Goal: Information Seeking & Learning: Check status

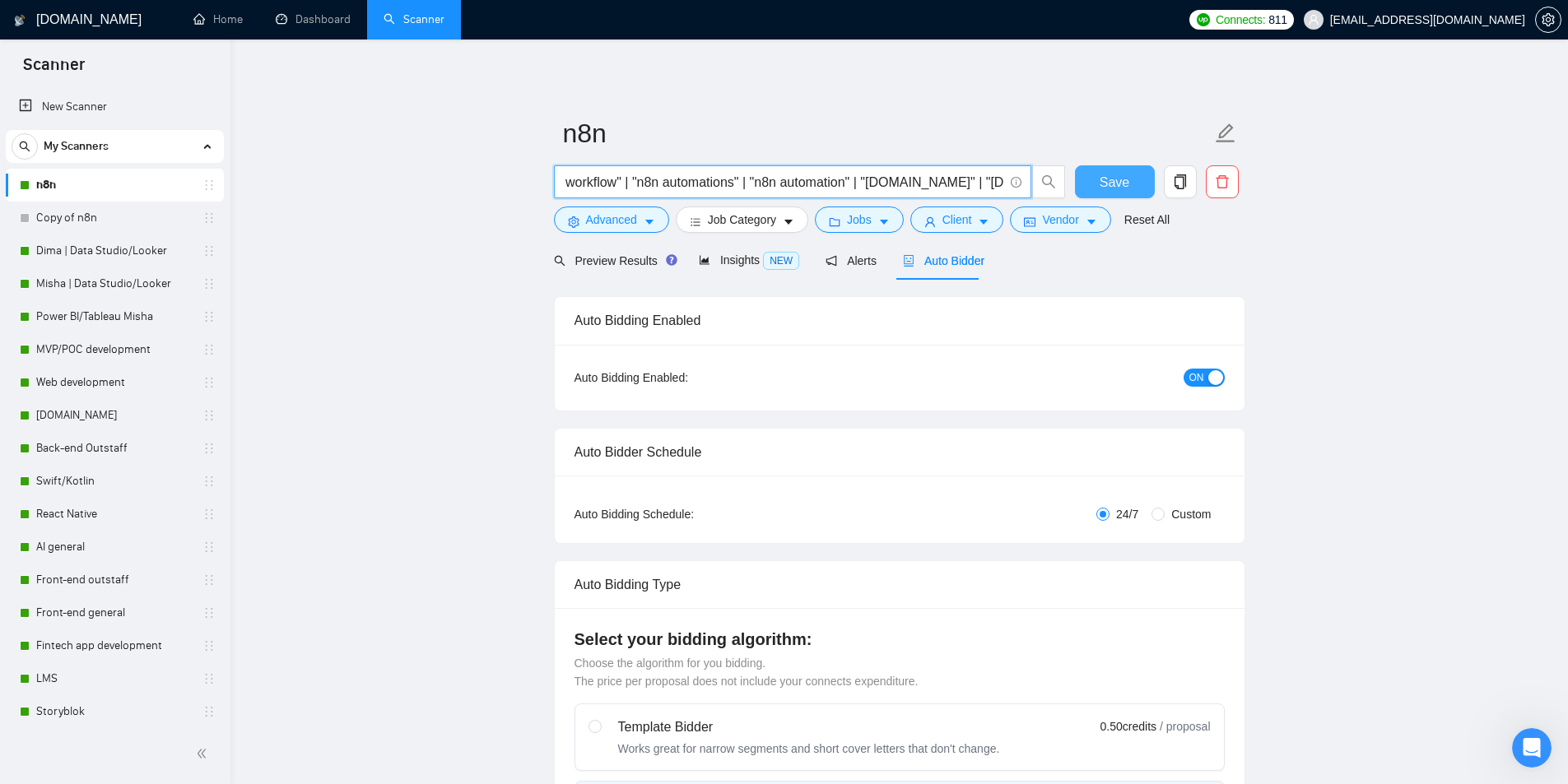
scroll to position [0, 971]
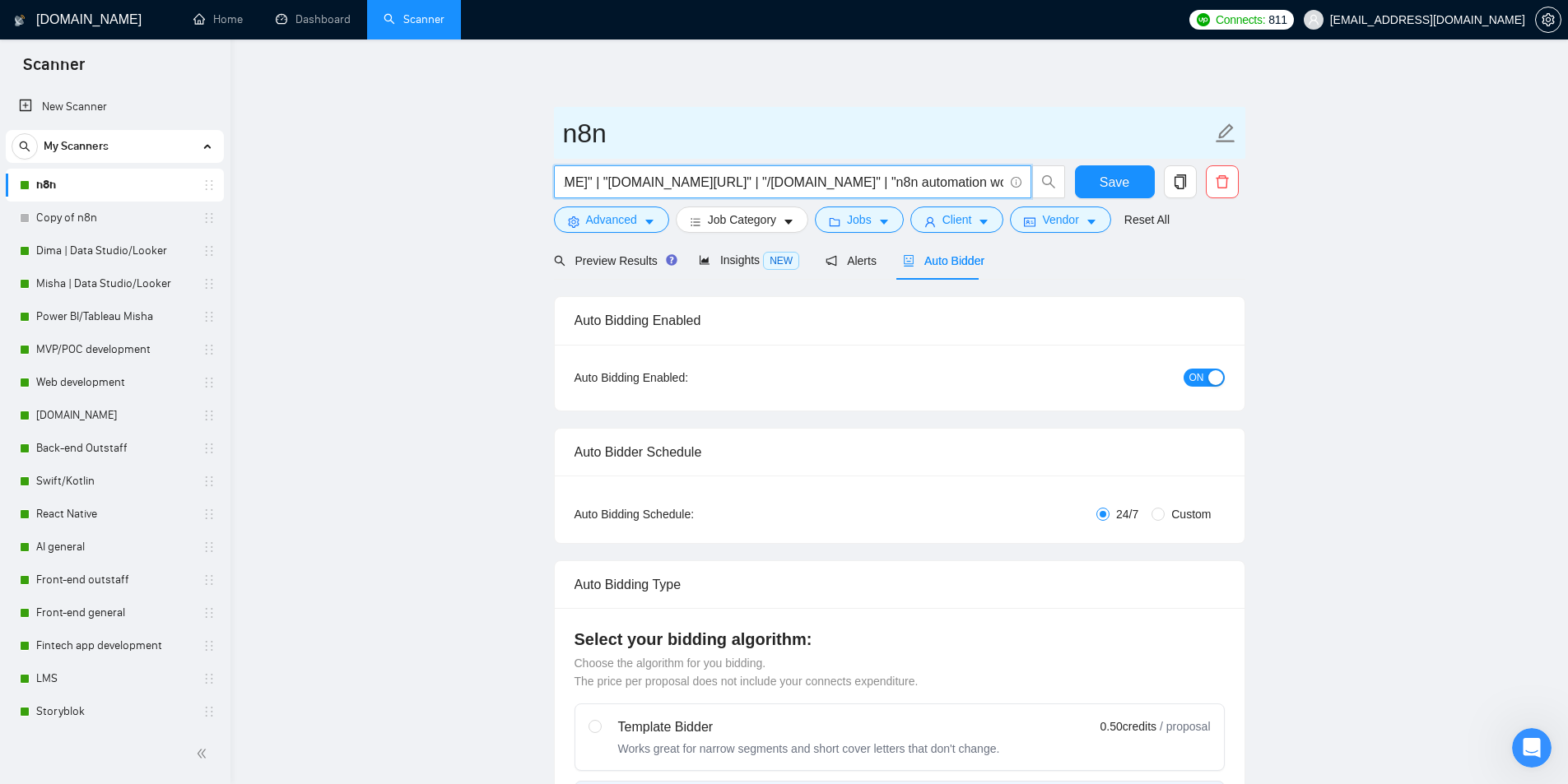
drag, startPoint x: 684, startPoint y: 179, endPoint x: 1072, endPoint y: 159, distance: 388.5
click at [1088, 170] on div "((n8n*) (workflow*) (automation*) (optimization*)) | (langchain*) | "lang chain…" at bounding box center [896, 187] width 691 height 41
click at [923, 111] on span "n8n" at bounding box center [899, 133] width 691 height 52
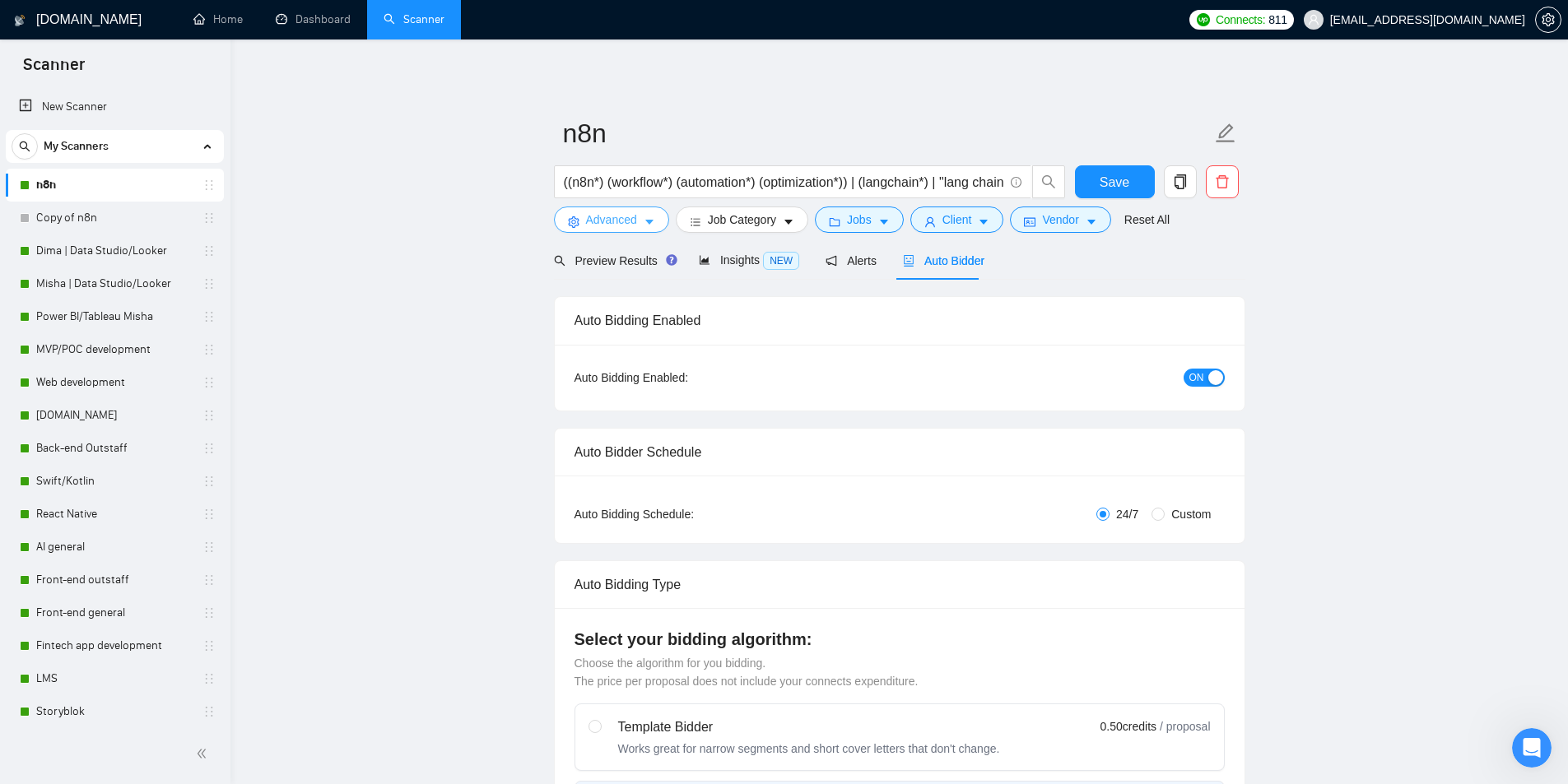
click at [640, 223] on button "Advanced" at bounding box center [612, 219] width 115 height 26
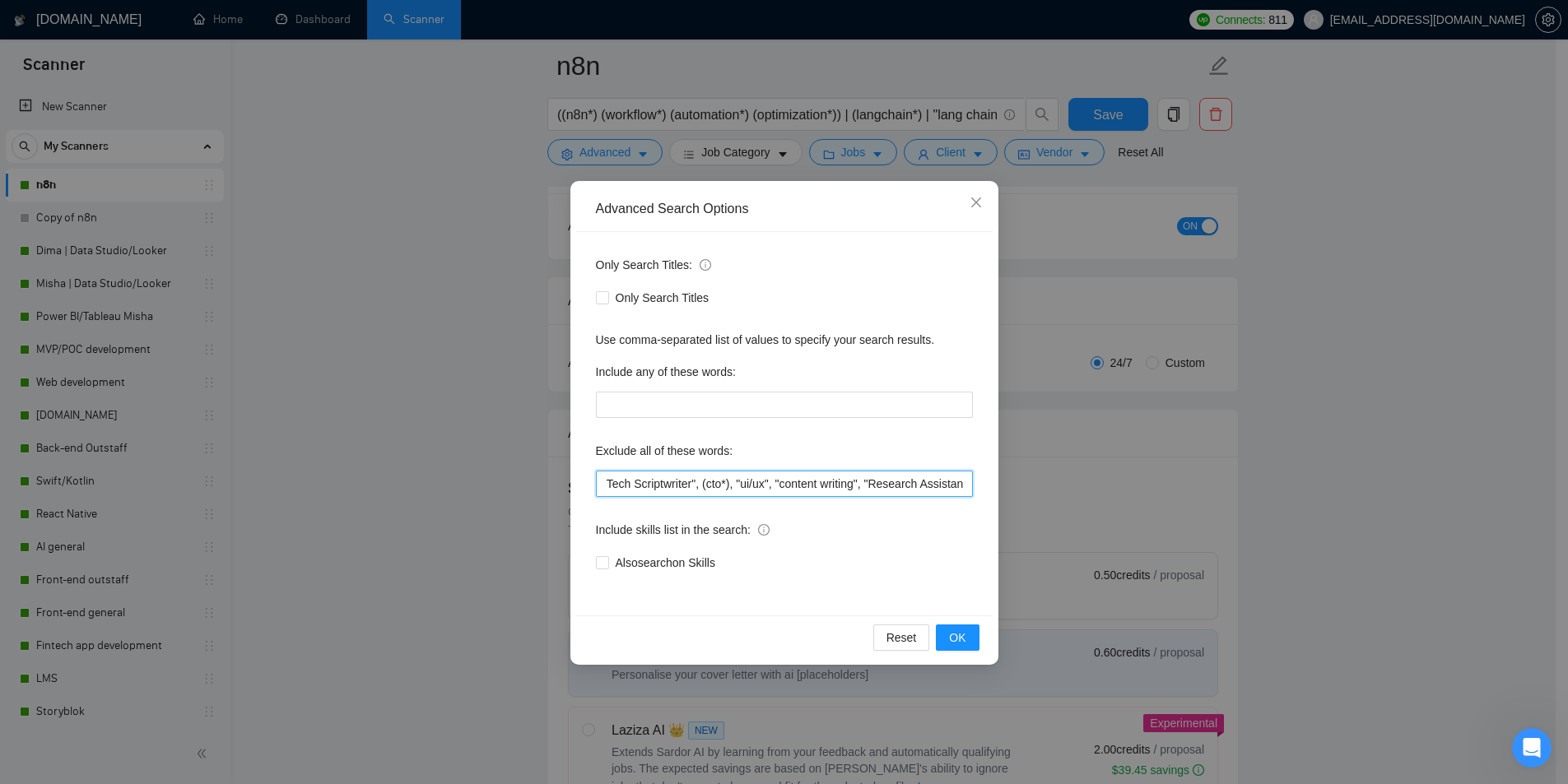
scroll to position [0, 984]
drag, startPoint x: 659, startPoint y: 478, endPoint x: 992, endPoint y: 478, distance: 333.0
click at [996, 479] on div "Advanced Search Options Only Search Titles: Only Search Titles Use comma-separa…" at bounding box center [784, 423] width 428 height 484
click at [974, 206] on icon "close" at bounding box center [976, 202] width 14 height 14
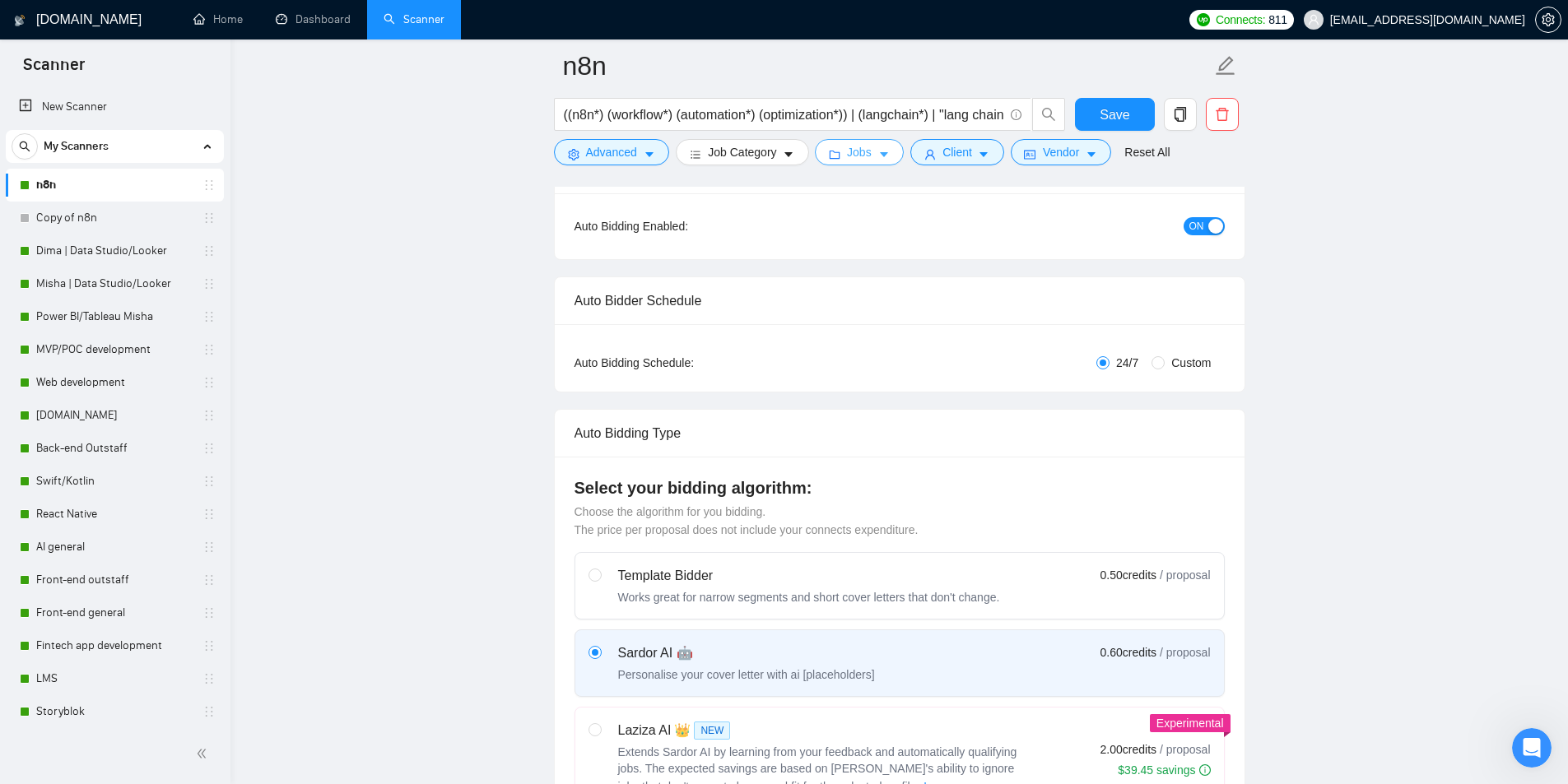
click at [863, 157] on span "Jobs" at bounding box center [859, 152] width 24 height 18
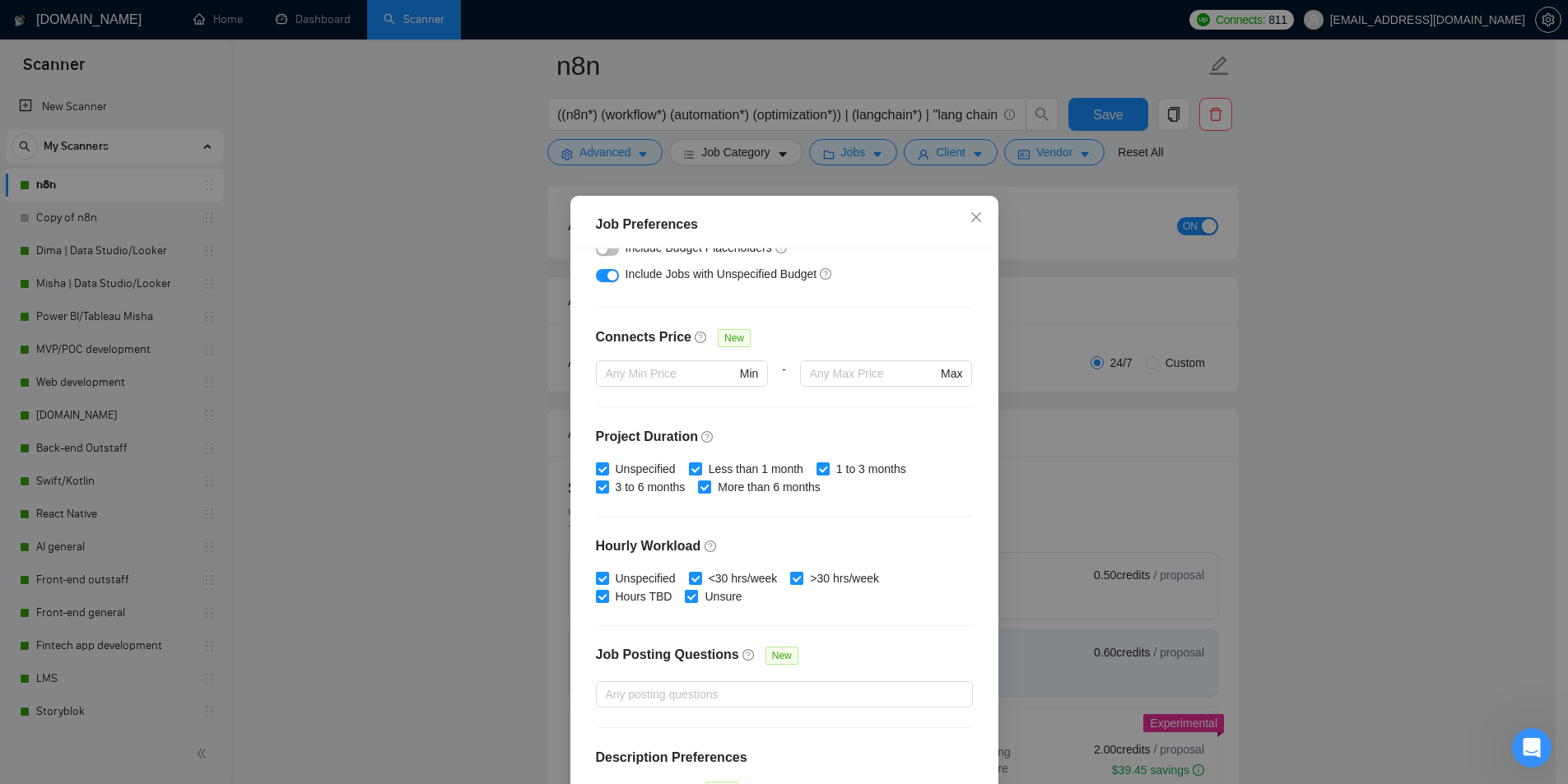
scroll to position [329, 0]
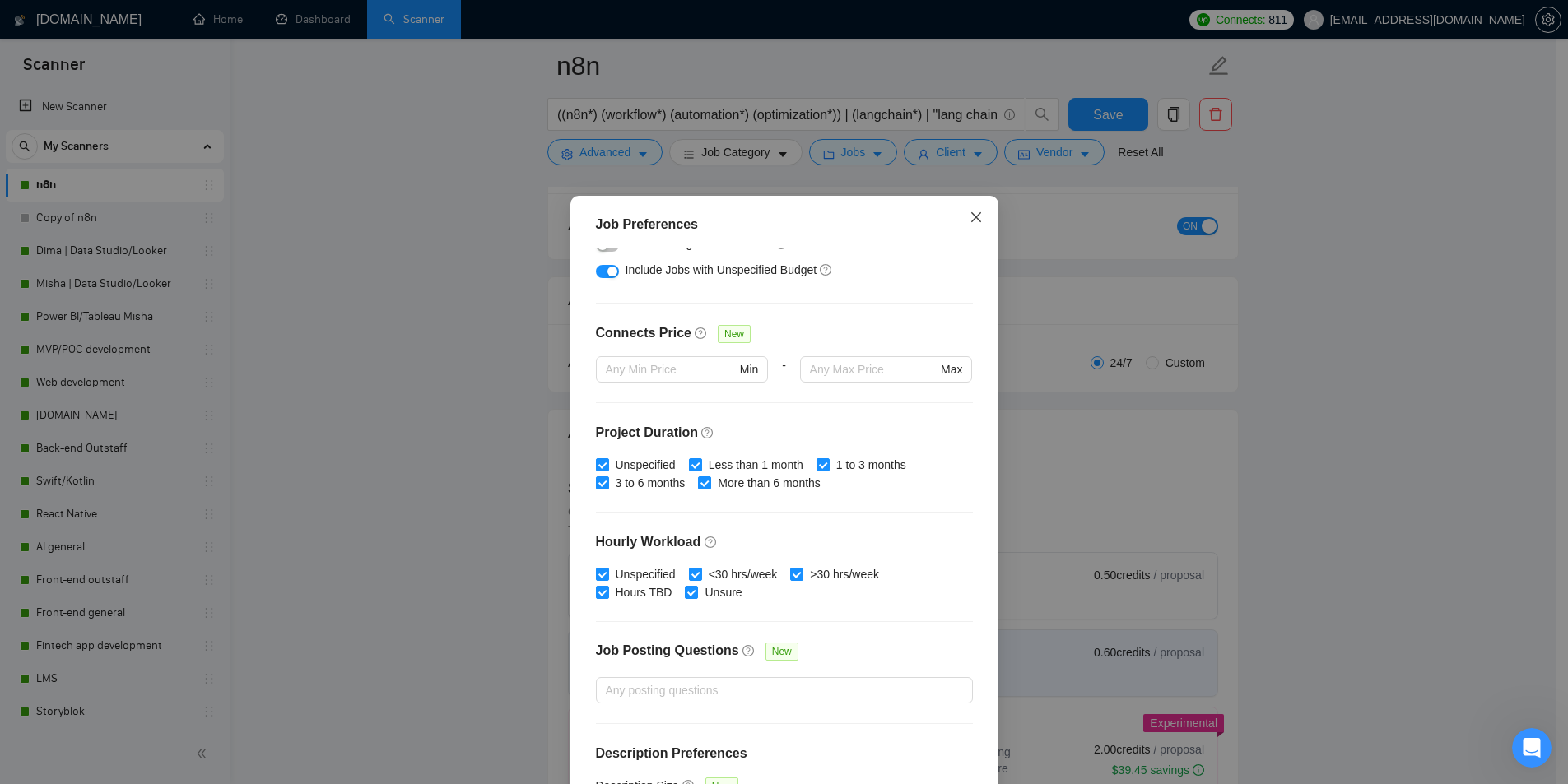
click at [970, 223] on icon "close" at bounding box center [976, 217] width 14 height 14
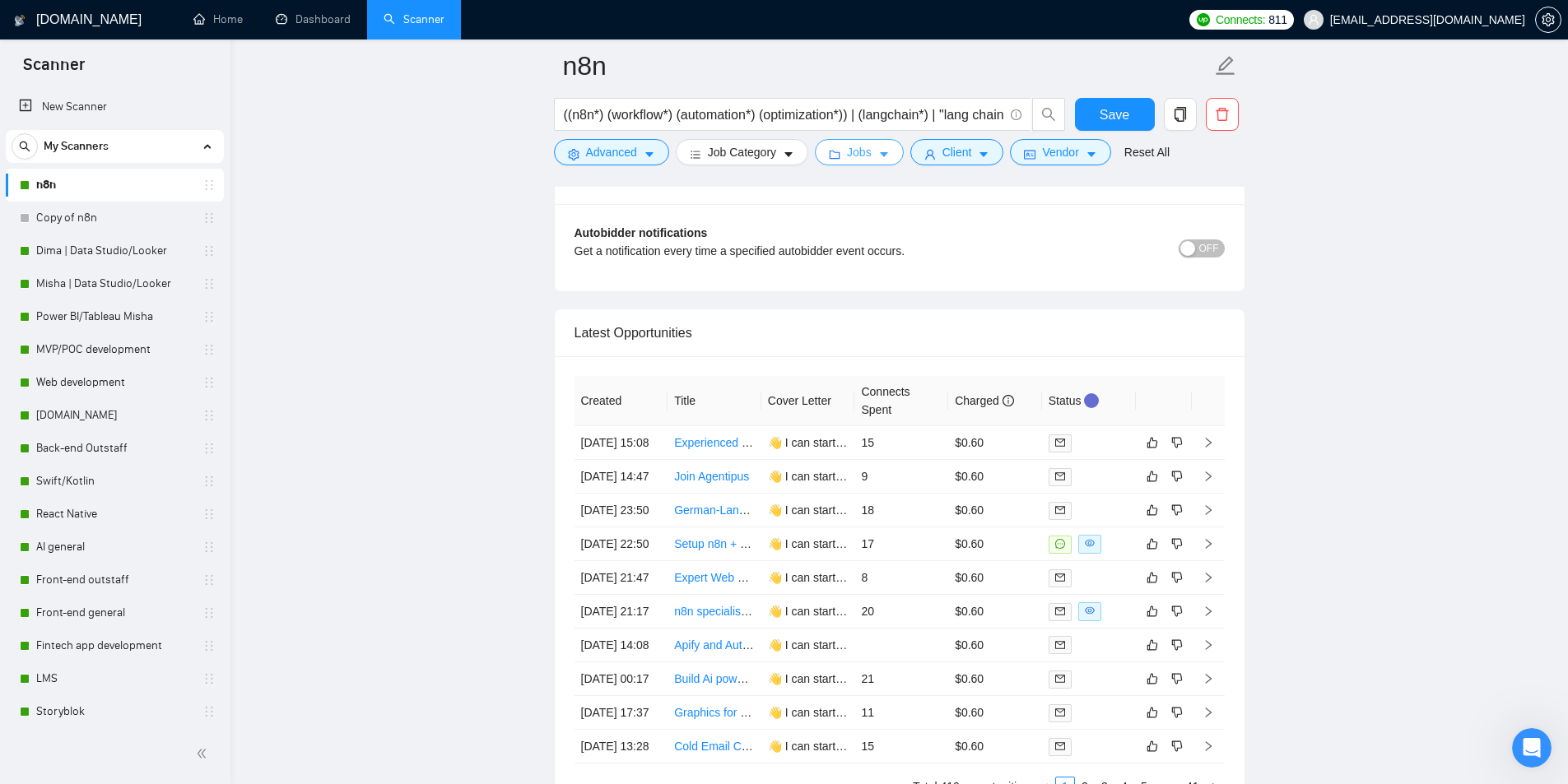
scroll to position [4033, 0]
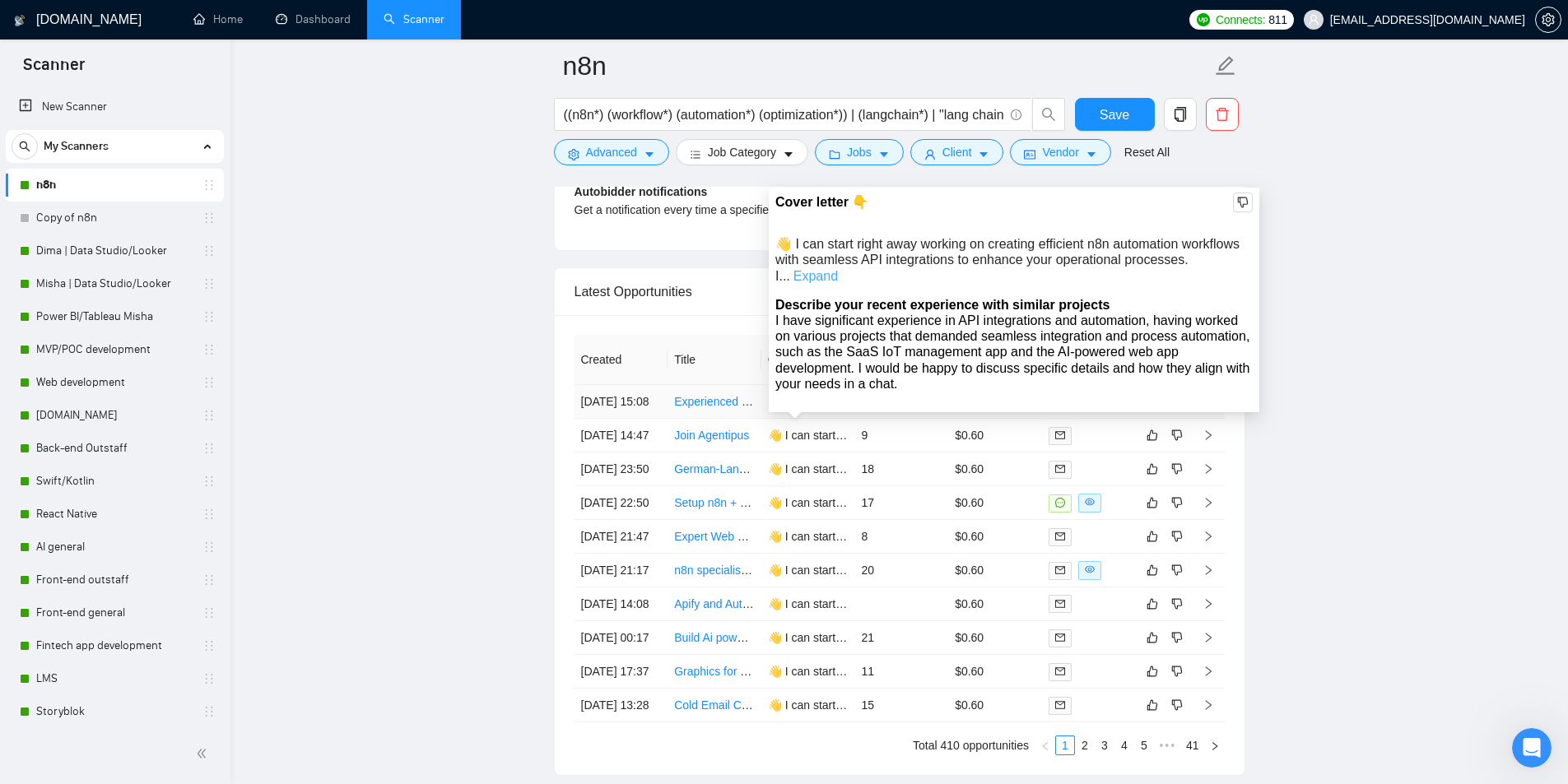
click at [838, 269] on link "Expand" at bounding box center [815, 277] width 44 height 14
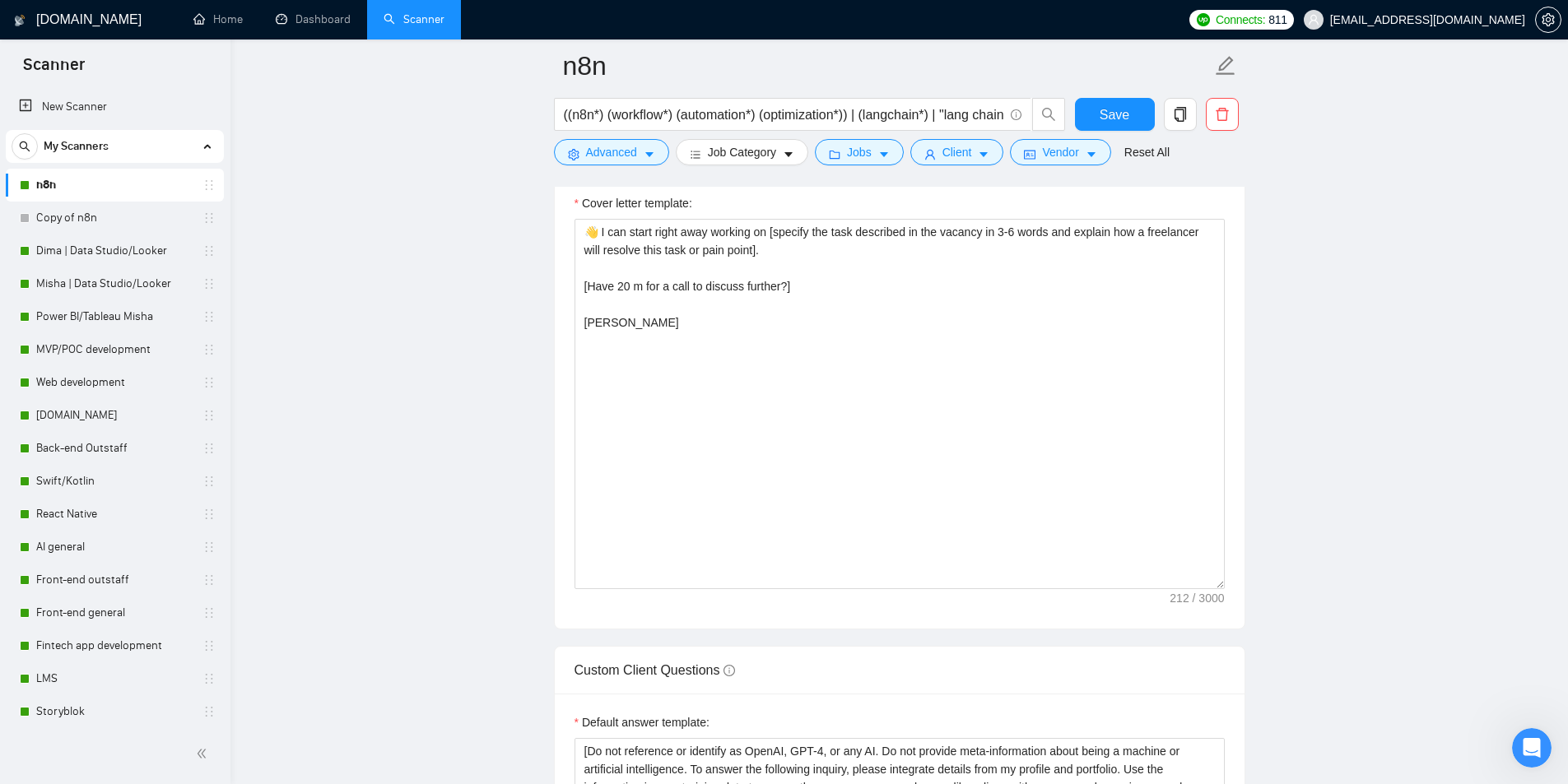
scroll to position [1892, 0]
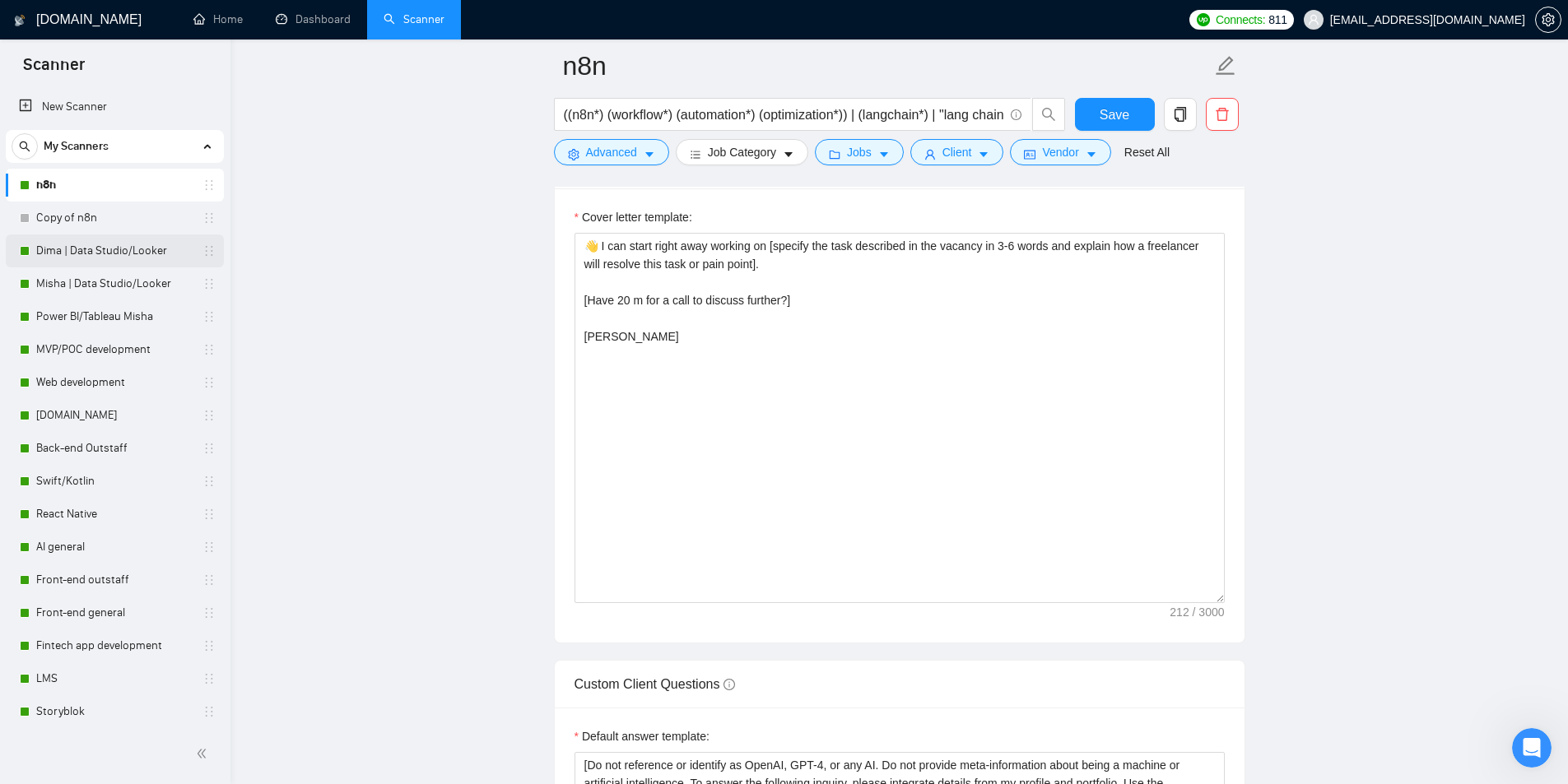
click at [98, 251] on link "Dima | Data Studio/Looker" at bounding box center [114, 251] width 157 height 33
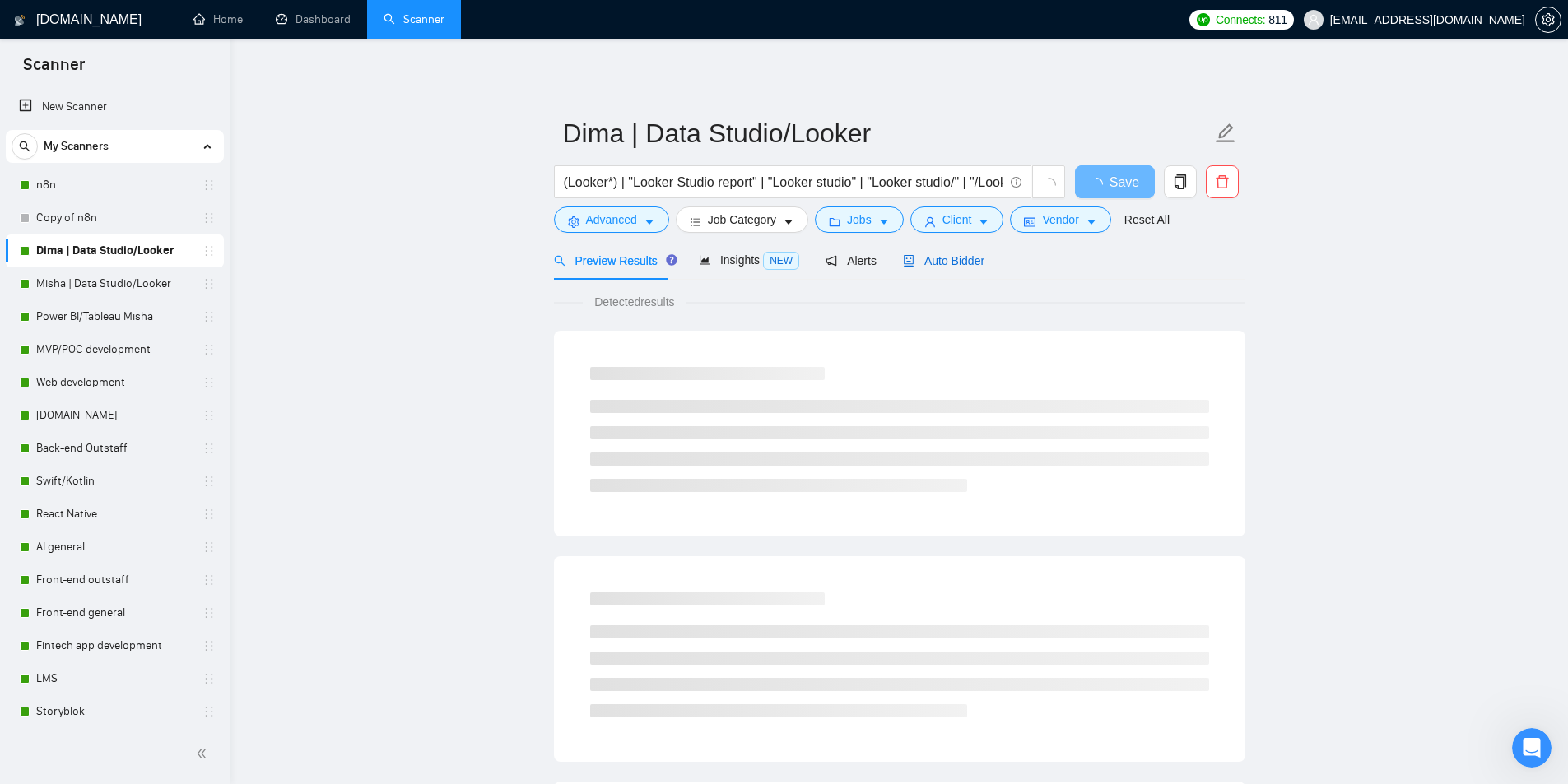
click at [933, 260] on span "Auto Bidder" at bounding box center [944, 260] width 81 height 14
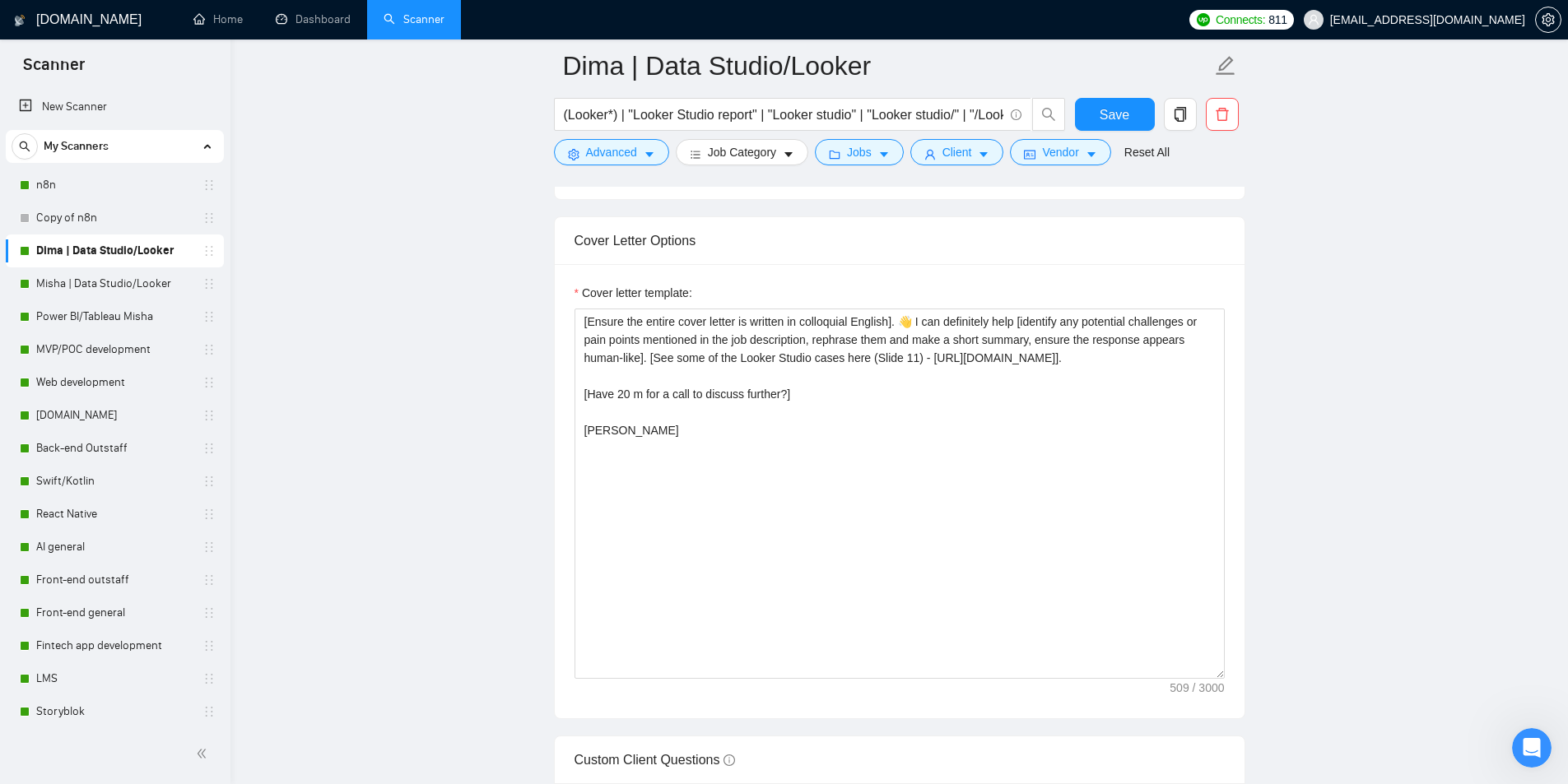
scroll to position [1810, 0]
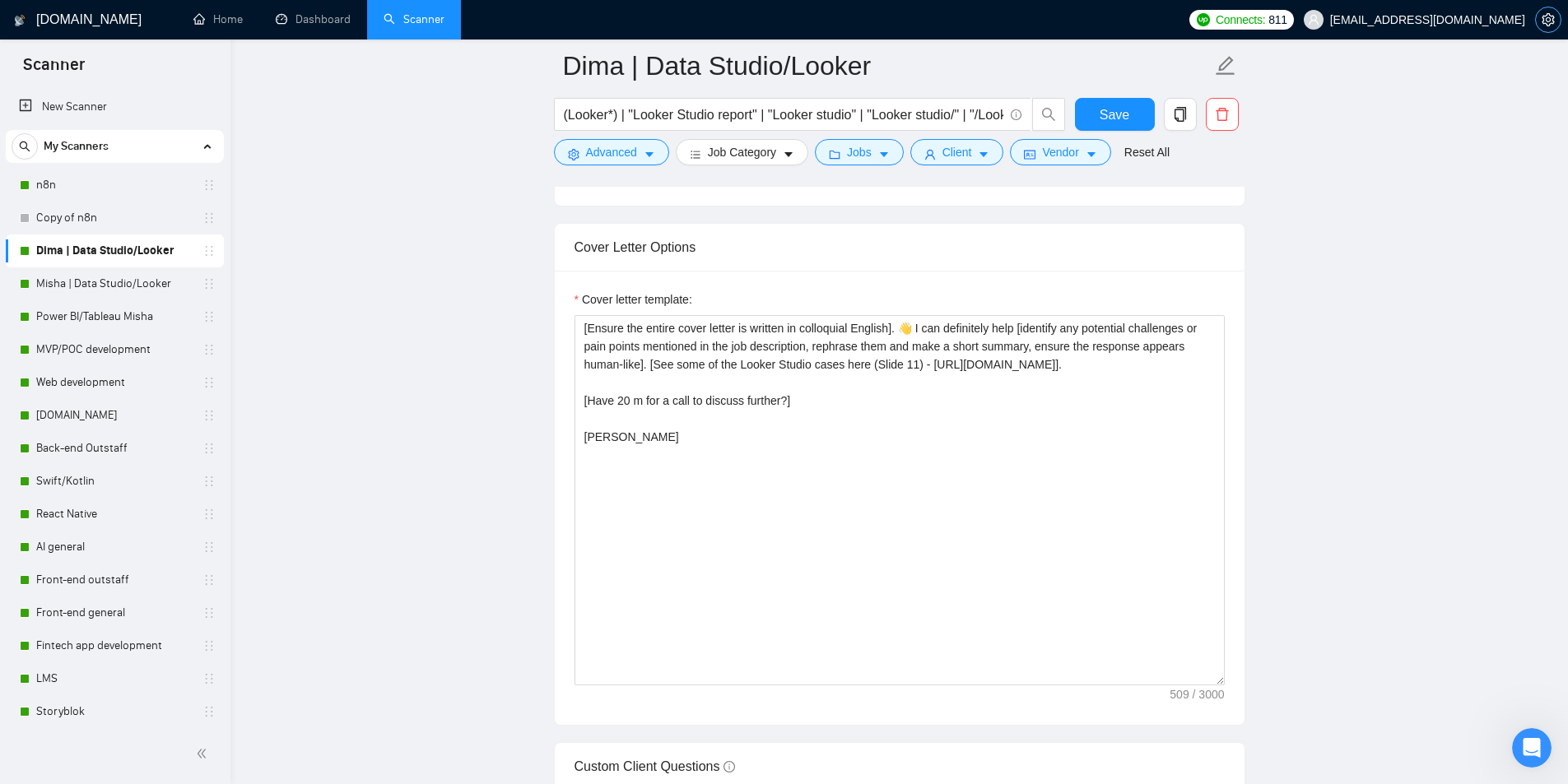
click at [1548, 16] on icon "setting" at bounding box center [1547, 20] width 14 height 14
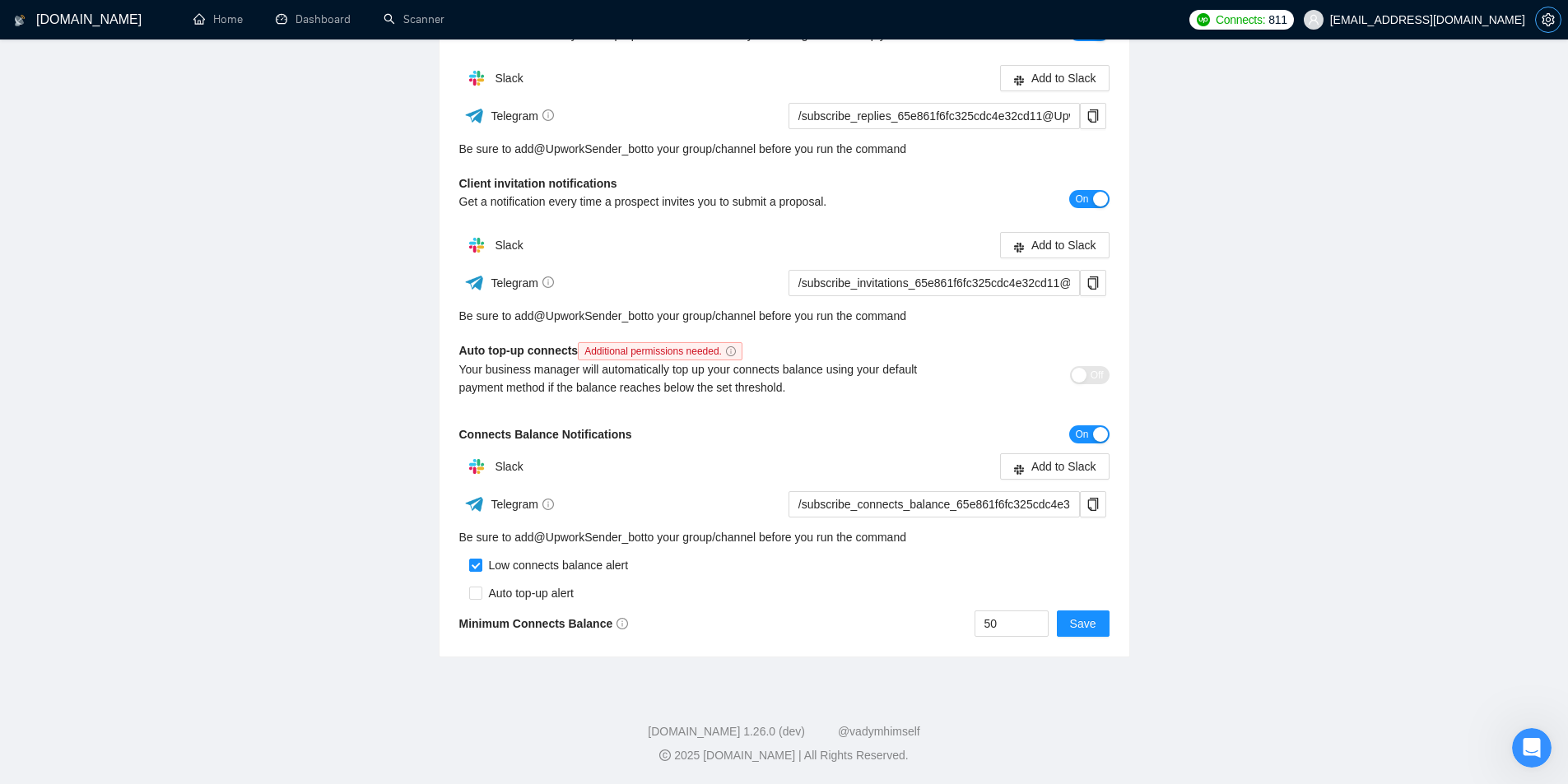
scroll to position [277, 0]
click at [1548, 16] on icon "setting" at bounding box center [1547, 20] width 14 height 14
click at [1540, 21] on span "setting" at bounding box center [1547, 20] width 24 height 14
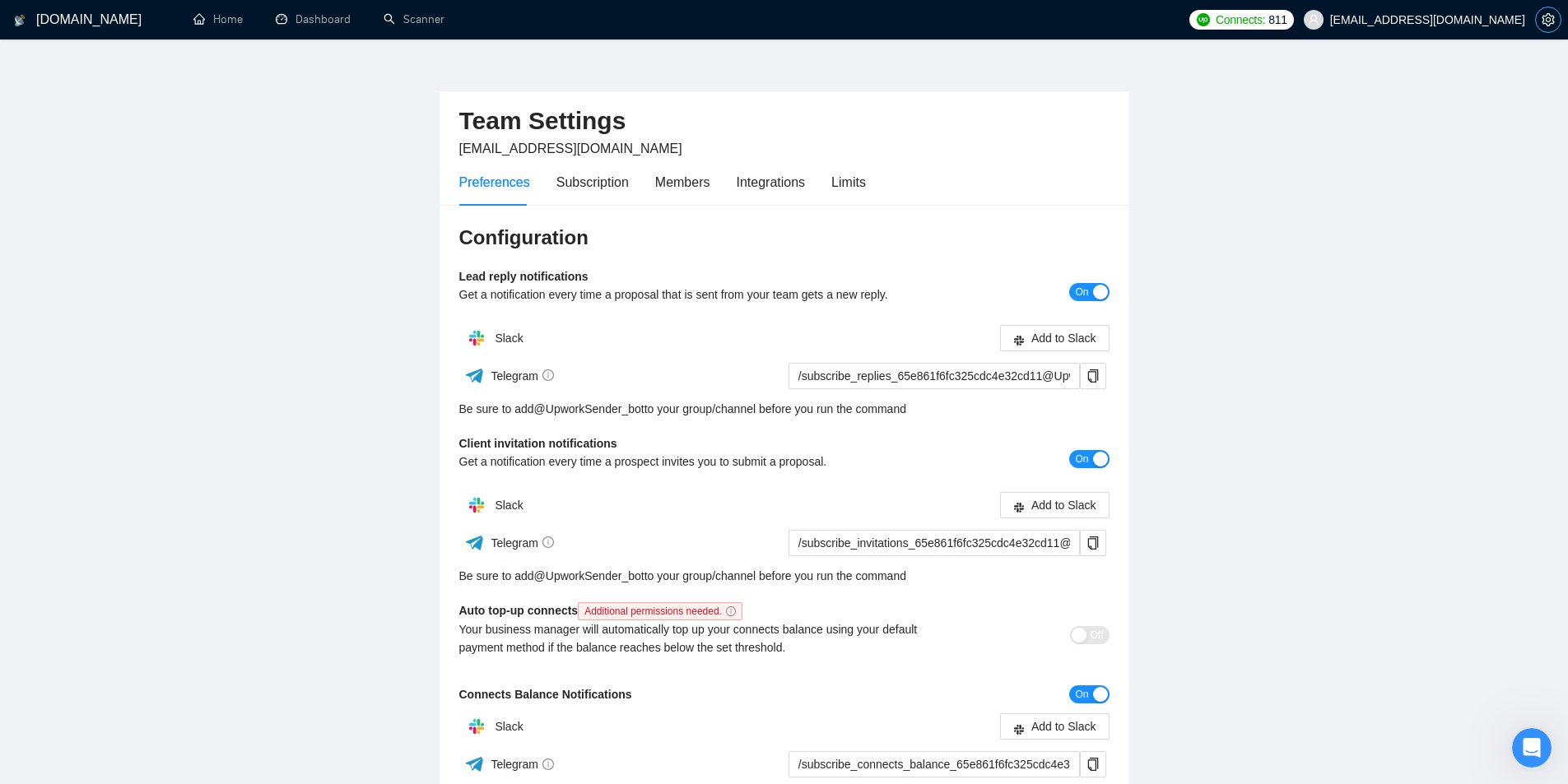
scroll to position [0, 0]
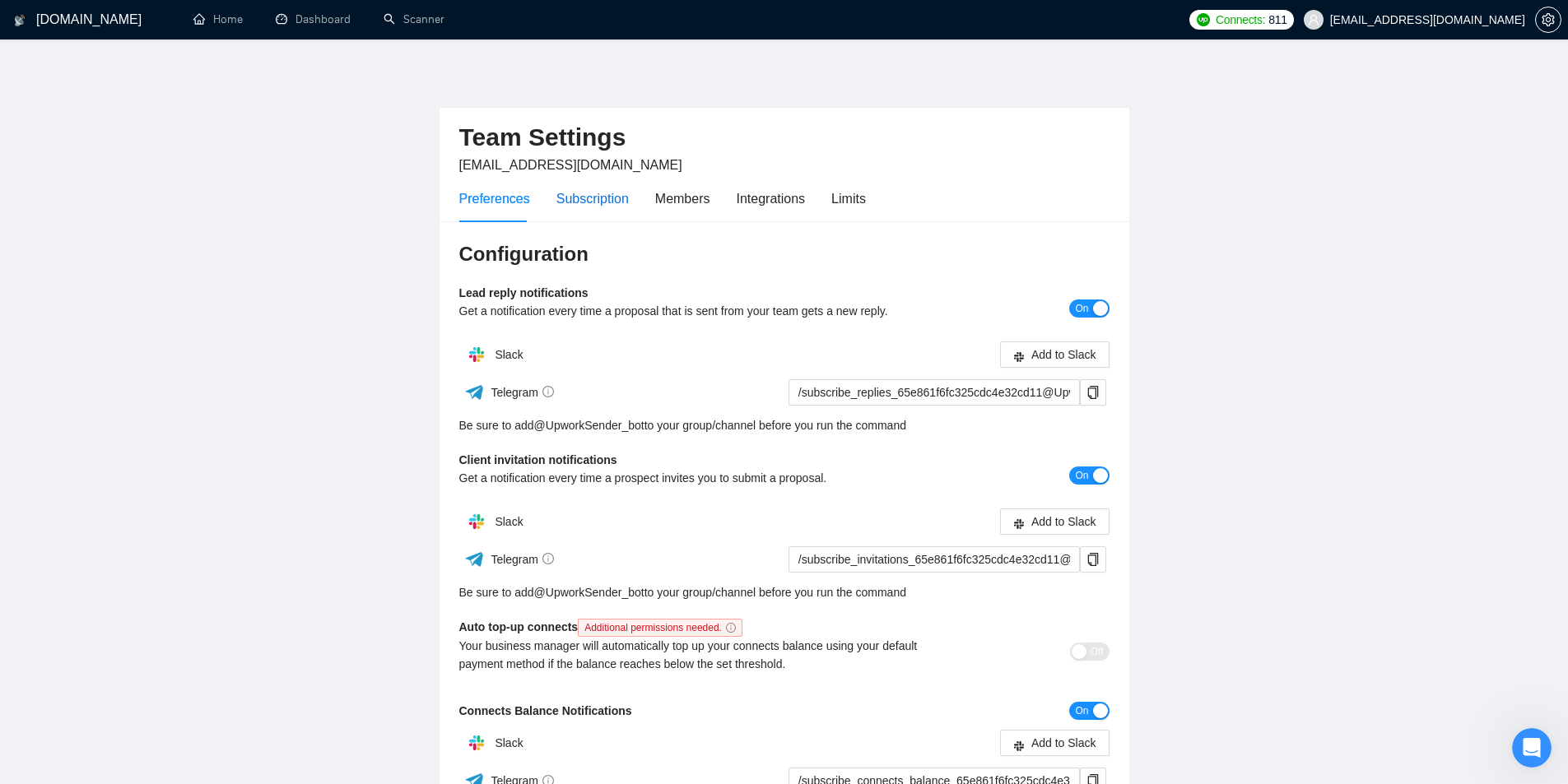
click at [594, 204] on div "Subscription" at bounding box center [592, 198] width 72 height 21
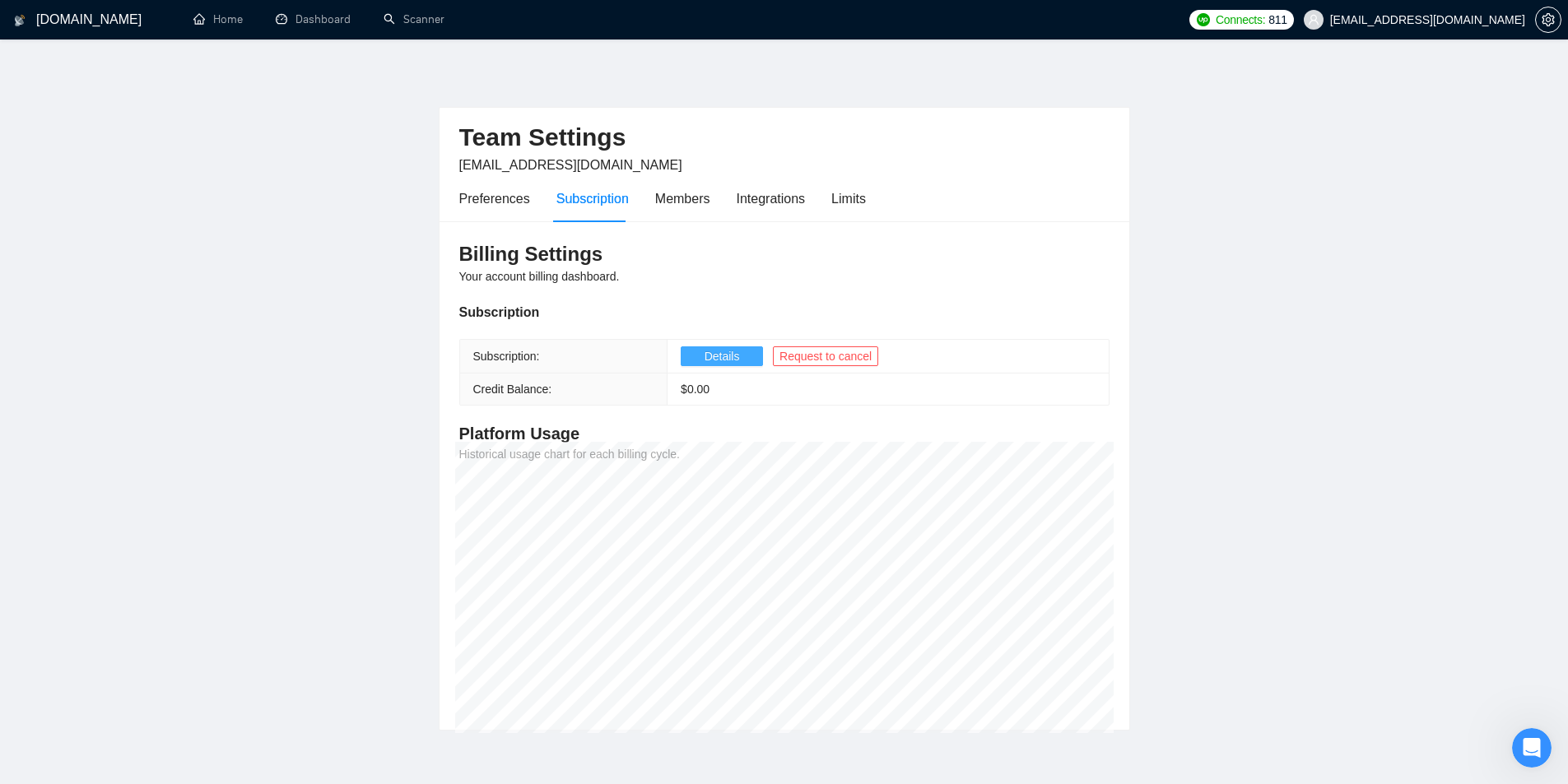
click at [712, 355] on span "Details" at bounding box center [722, 356] width 35 height 18
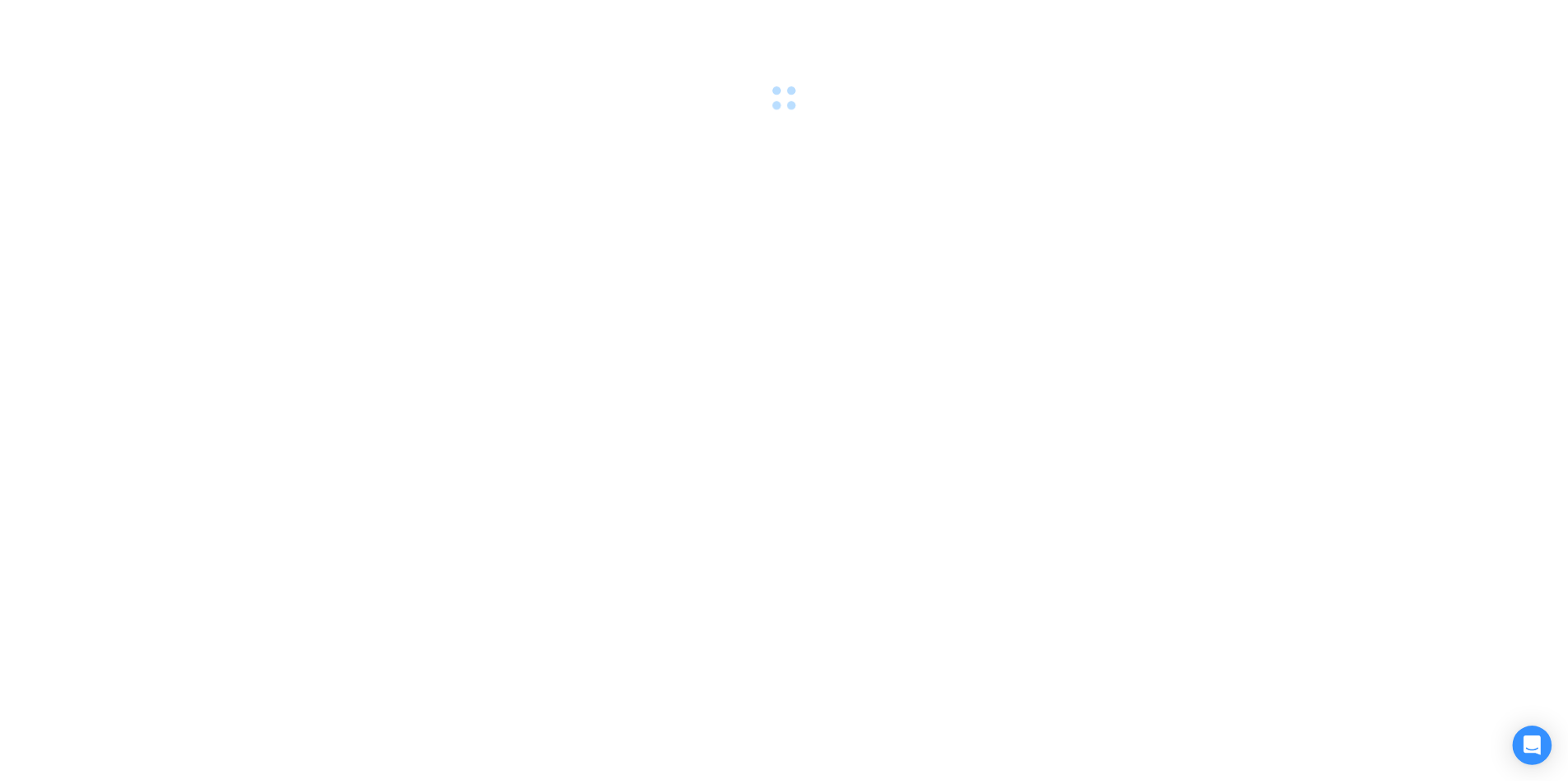
scroll to position [277, 0]
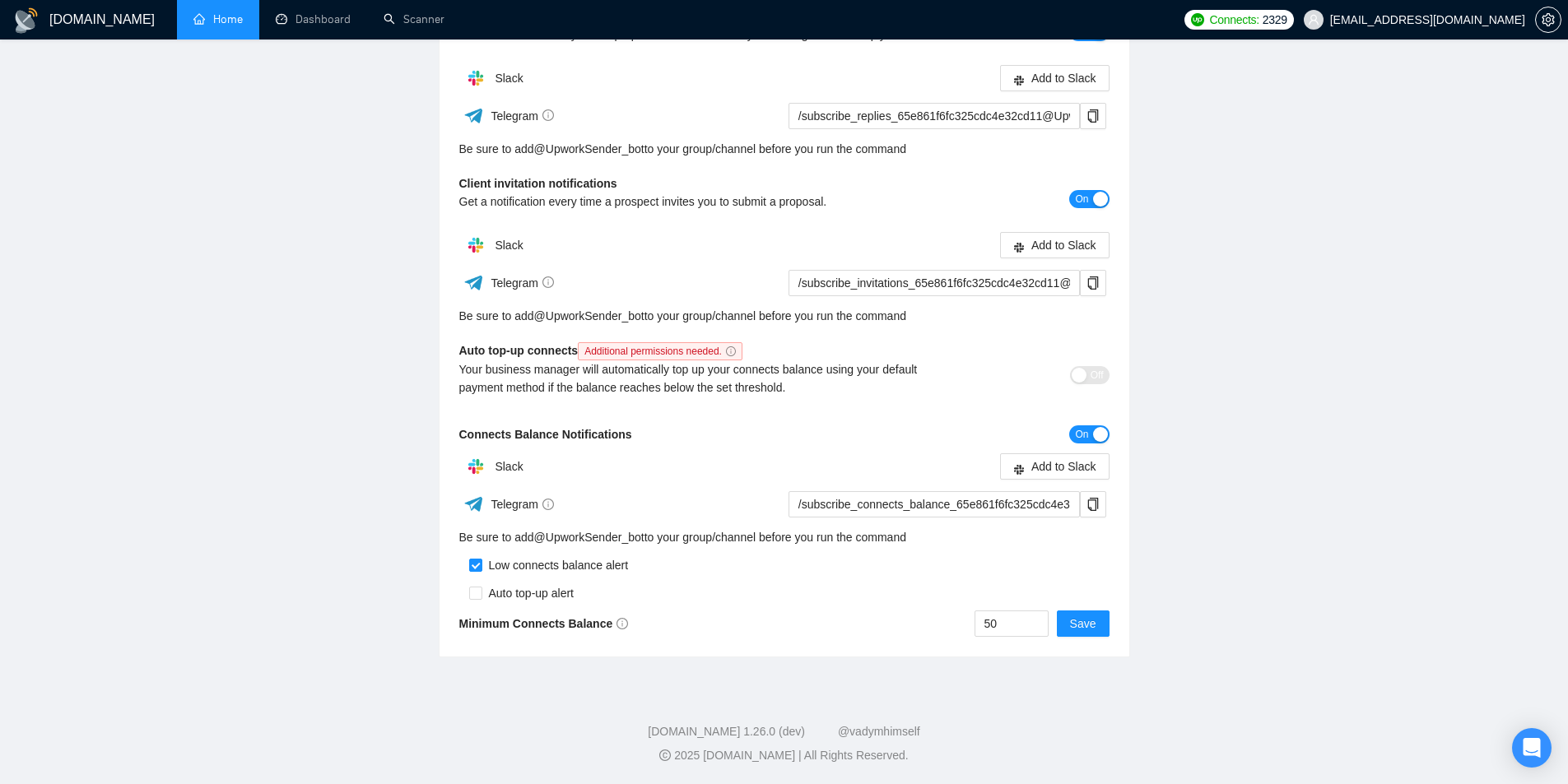
click at [203, 18] on link "Home" at bounding box center [218, 20] width 50 height 14
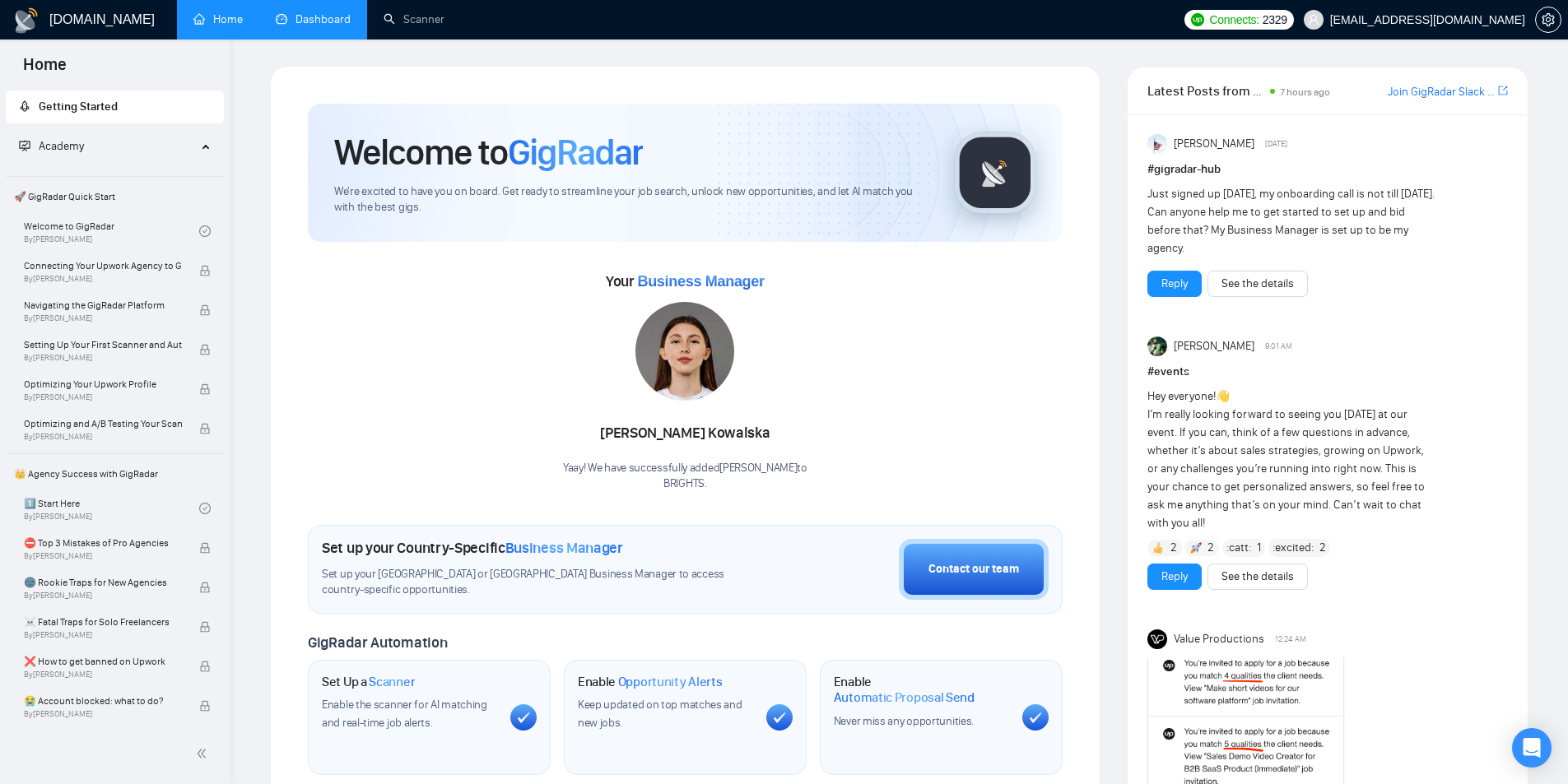
click at [289, 18] on link "Dashboard" at bounding box center [313, 20] width 75 height 14
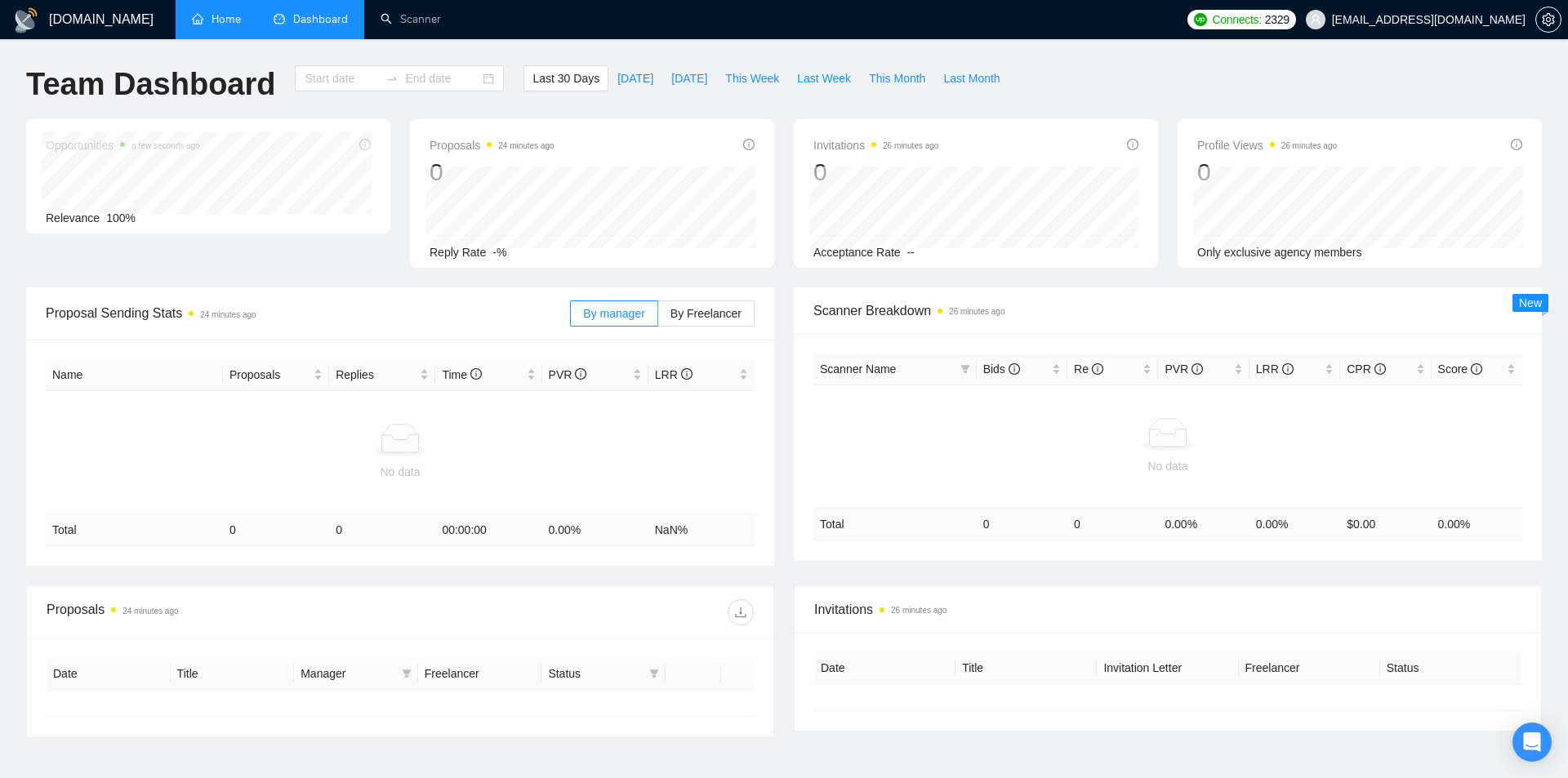
type input "2025-08-05"
type input "2025-09-04"
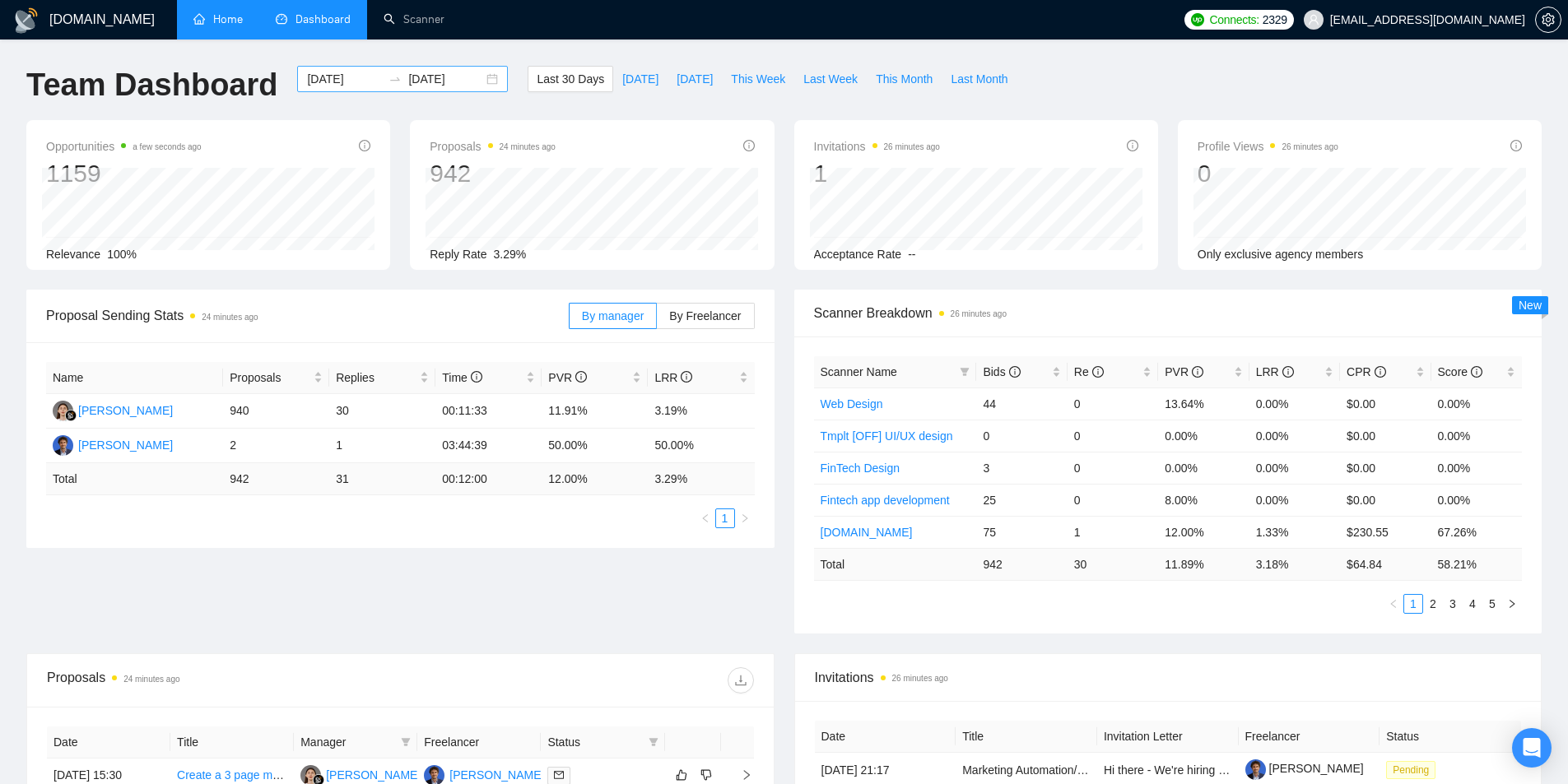
click at [412, 84] on input "2025-09-04" at bounding box center [445, 79] width 75 height 18
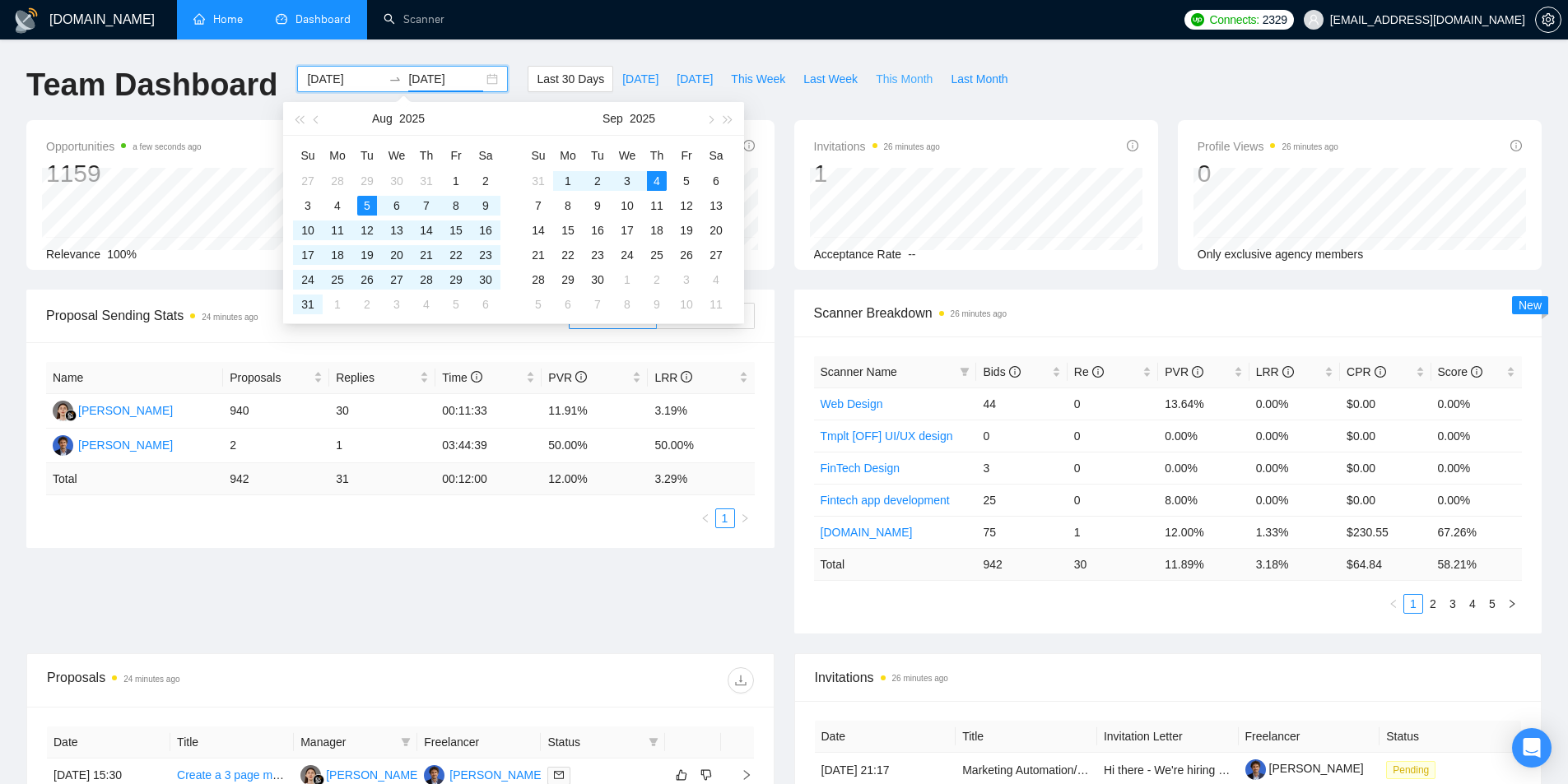
click at [876, 77] on span "This Month" at bounding box center [904, 79] width 57 height 18
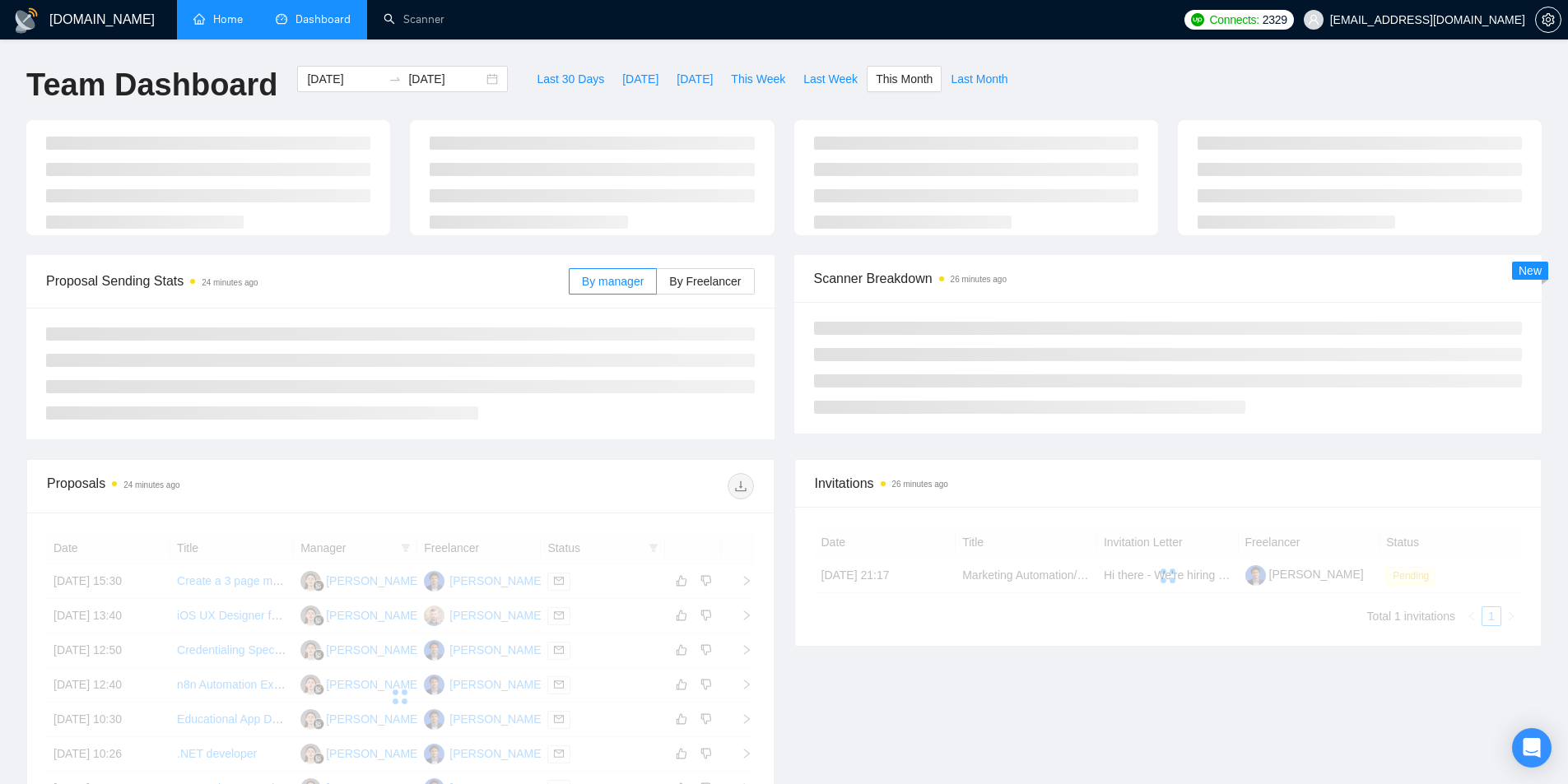
type input "2025-09-01"
type input "2025-09-30"
click at [971, 77] on span "Last Month" at bounding box center [979, 79] width 57 height 18
type input "2025-08-01"
type input "2025-08-31"
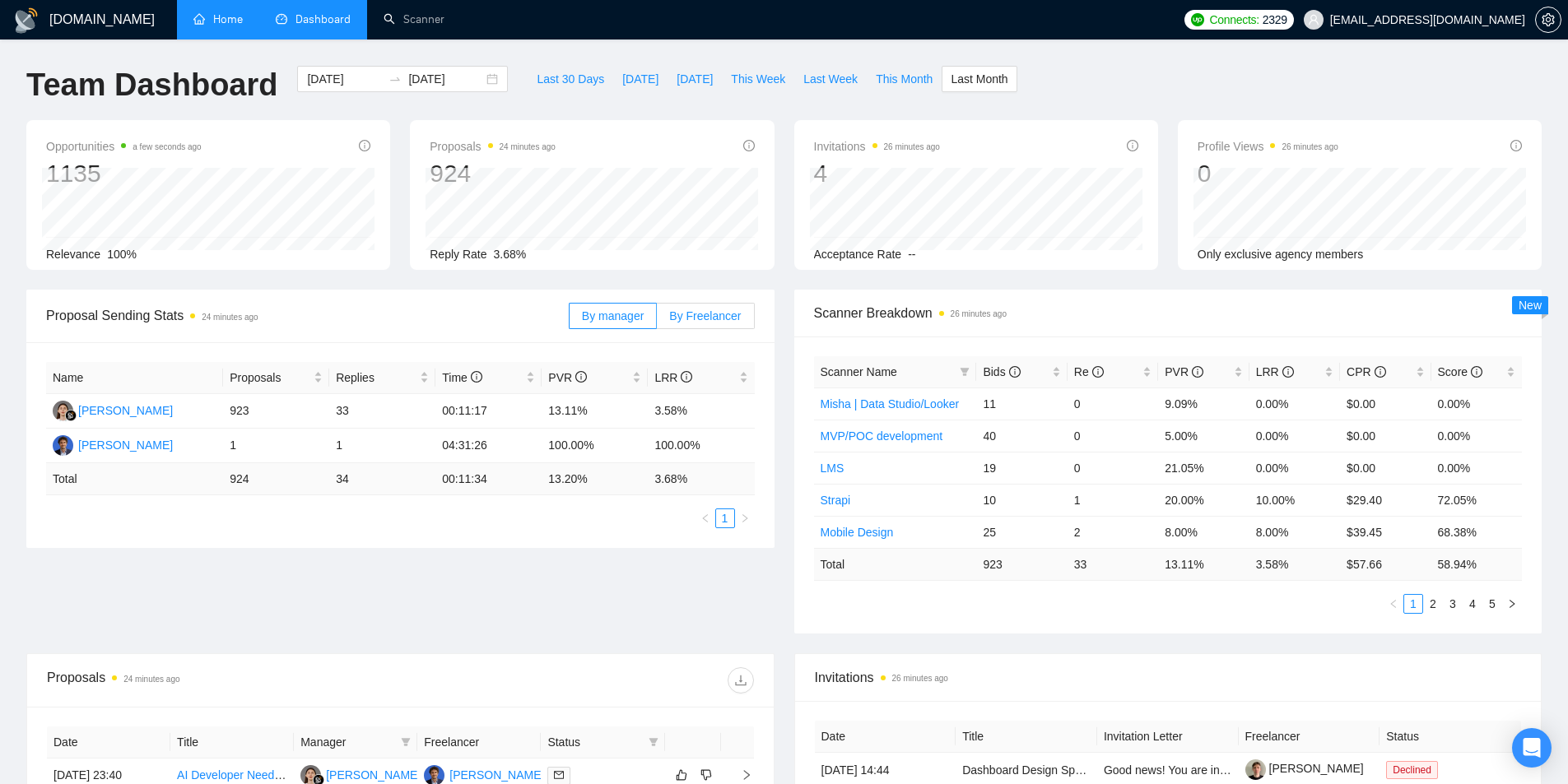
click at [691, 317] on span "By Freelancer" at bounding box center [704, 315] width 71 height 14
click at [657, 320] on input "By Freelancer" at bounding box center [657, 320] width 0 height 0
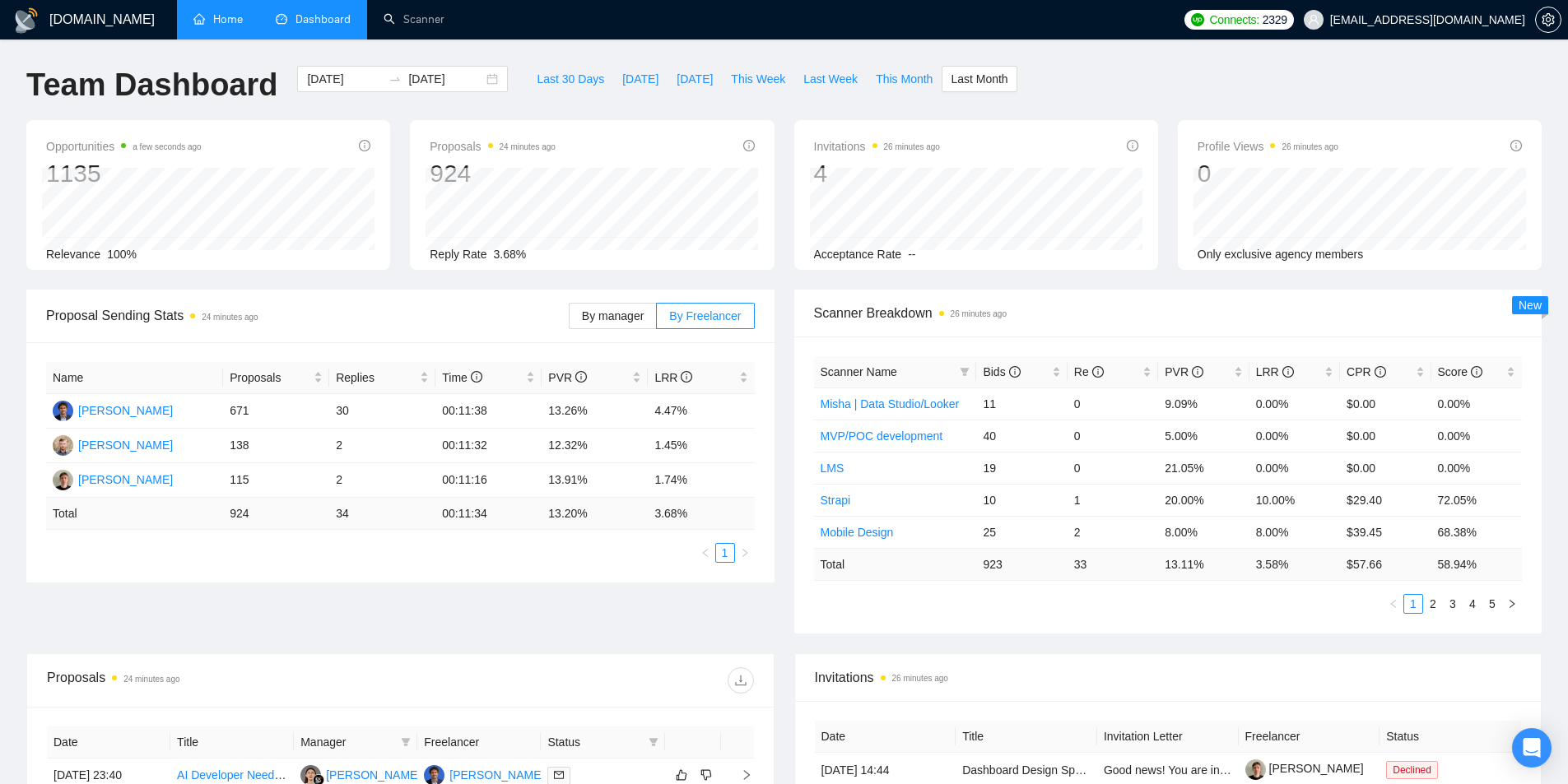
drag, startPoint x: 1385, startPoint y: 310, endPoint x: 1555, endPoint y: 229, distance: 188.3
click at [1555, 229] on div "GigRadar.io Home Dashboard Scanner Connects: 2329 umen@brights.io Team Dashboar…" at bounding box center [784, 652] width 1568 height 1304
drag, startPoint x: 254, startPoint y: 415, endPoint x: 68, endPoint y: 416, distance: 186.0
click at [68, 416] on tr "Dmytro Umen 671 30 00:11:38 13.26% 4.47%" at bounding box center [400, 411] width 708 height 34
click at [230, 414] on td "671" at bounding box center [276, 411] width 106 height 34
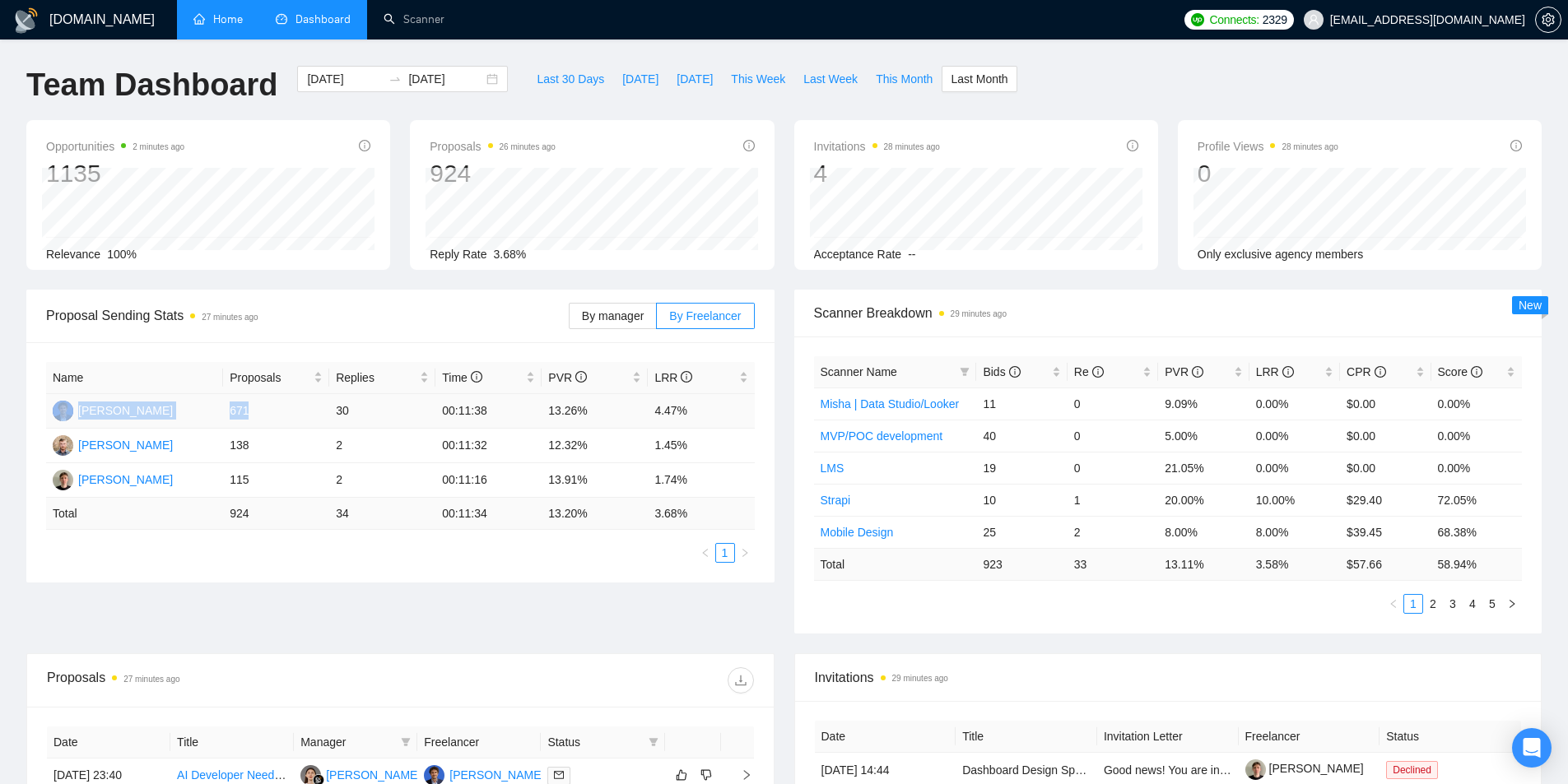
click at [223, 409] on td "[PERSON_NAME]" at bounding box center [134, 411] width 177 height 34
drag, startPoint x: 224, startPoint y: 409, endPoint x: 364, endPoint y: 407, distance: 140.0
click at [364, 407] on tr "Dmytro Umen 671 30 00:11:38 13.26% 4.47%" at bounding box center [400, 411] width 708 height 34
click at [364, 407] on td "30" at bounding box center [382, 411] width 106 height 34
drag, startPoint x: 229, startPoint y: 413, endPoint x: 251, endPoint y: 412, distance: 22.0
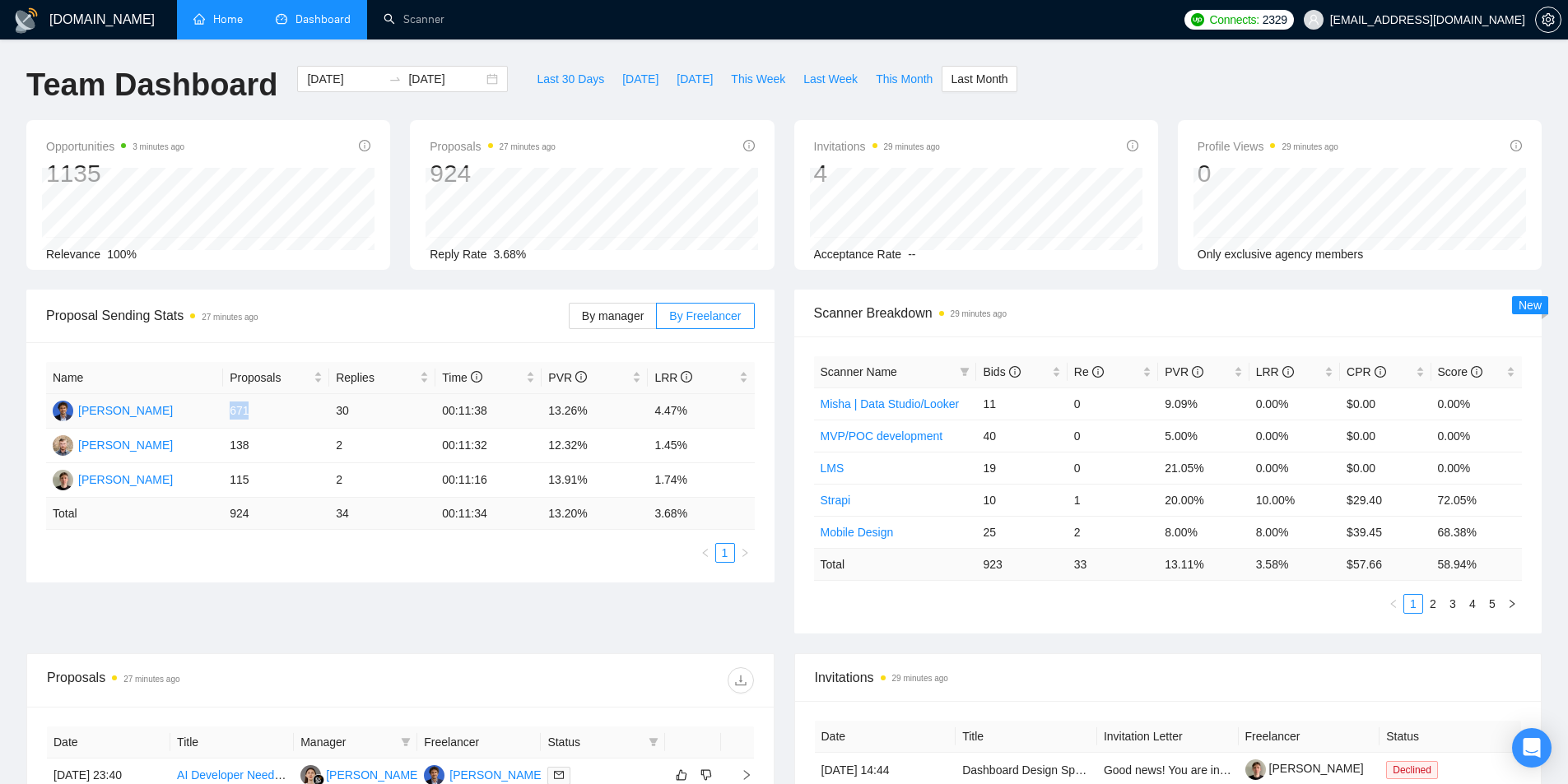
click at [251, 412] on td "671" at bounding box center [276, 411] width 106 height 34
click at [286, 420] on td "671" at bounding box center [276, 411] width 106 height 34
drag, startPoint x: 452, startPoint y: 508, endPoint x: 500, endPoint y: 512, distance: 48.2
click at [500, 512] on td "00:11:34" at bounding box center [488, 514] width 106 height 32
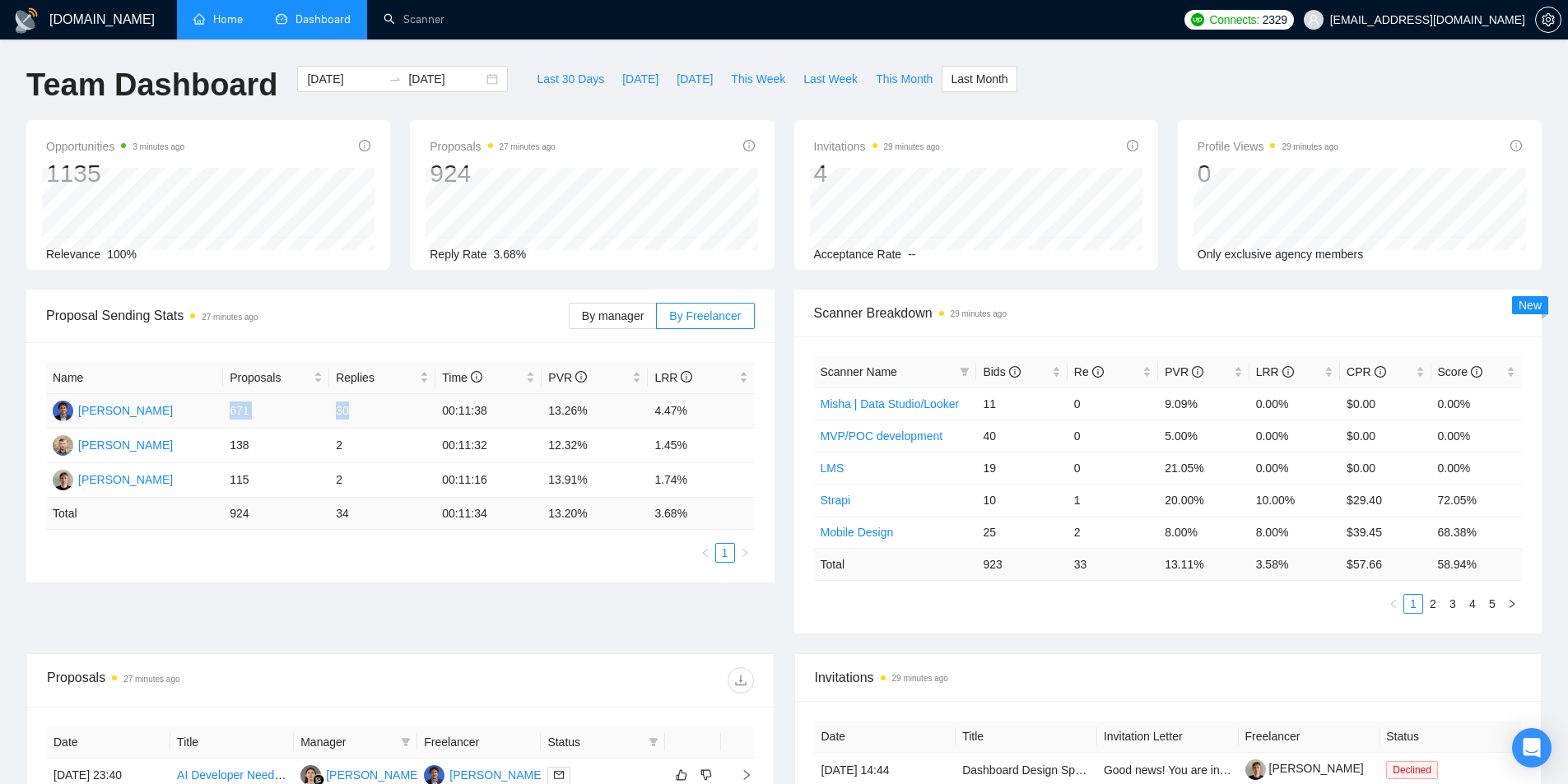
drag, startPoint x: 361, startPoint y: 411, endPoint x: 227, endPoint y: 417, distance: 134.1
click at [227, 417] on tr "Dmytro Umen 671 30 00:11:38 13.26% 4.47%" at bounding box center [400, 411] width 708 height 34
click at [547, 416] on td "13.26%" at bounding box center [595, 411] width 106 height 34
drag, startPoint x: 354, startPoint y: 408, endPoint x: 214, endPoint y: 412, distance: 140.1
click at [214, 412] on tr "Dmytro Umen 671 30 00:11:38 13.26% 4.47%" at bounding box center [400, 411] width 708 height 34
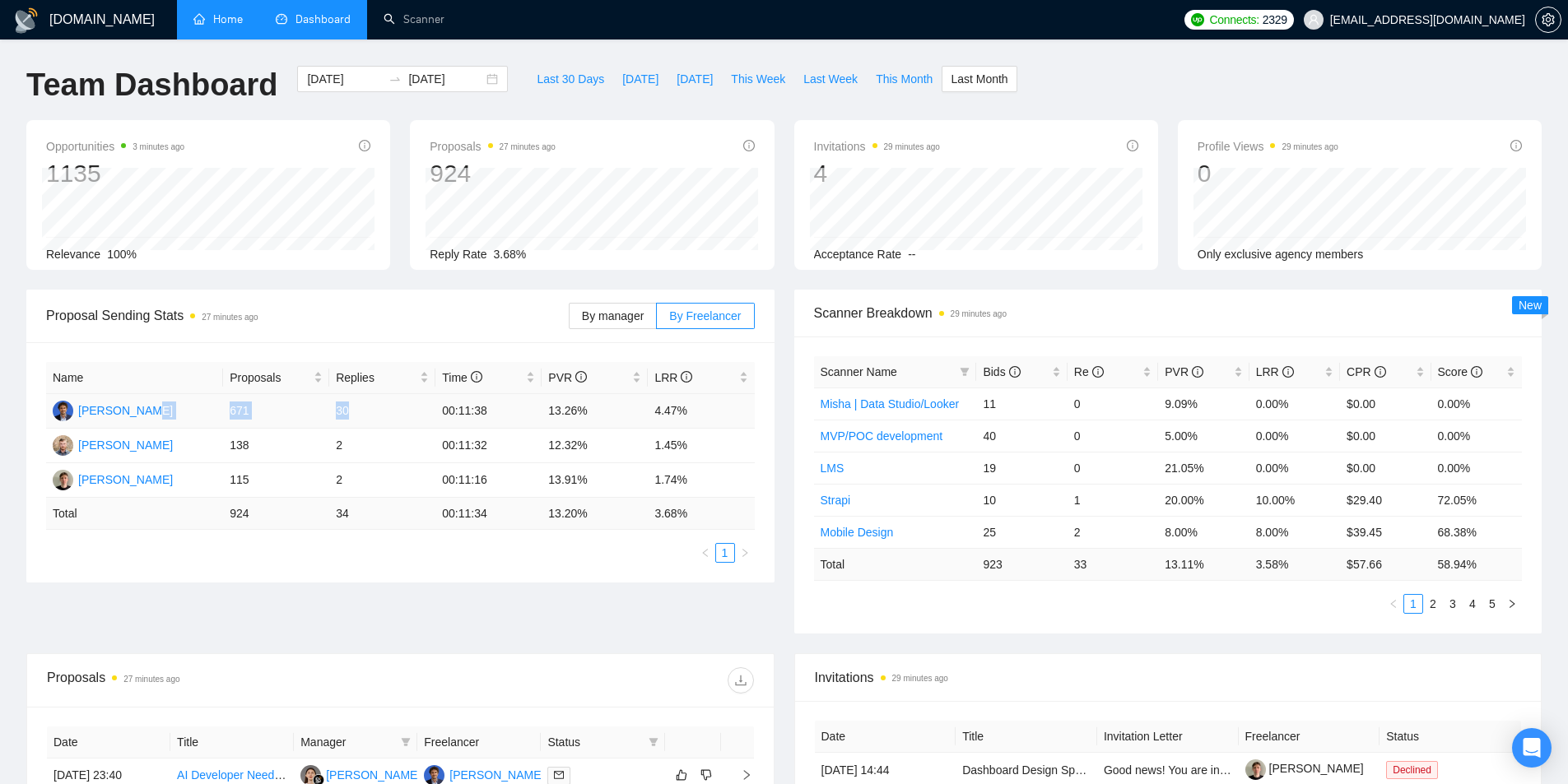
click at [214, 412] on td "[PERSON_NAME]" at bounding box center [134, 411] width 177 height 34
drag, startPoint x: 229, startPoint y: 410, endPoint x: 383, endPoint y: 410, distance: 154.0
click at [383, 410] on tr "Dmytro Umen 671 30 00:11:38 13.26% 4.47%" at bounding box center [400, 411] width 708 height 34
click at [383, 410] on td "30" at bounding box center [382, 411] width 106 height 34
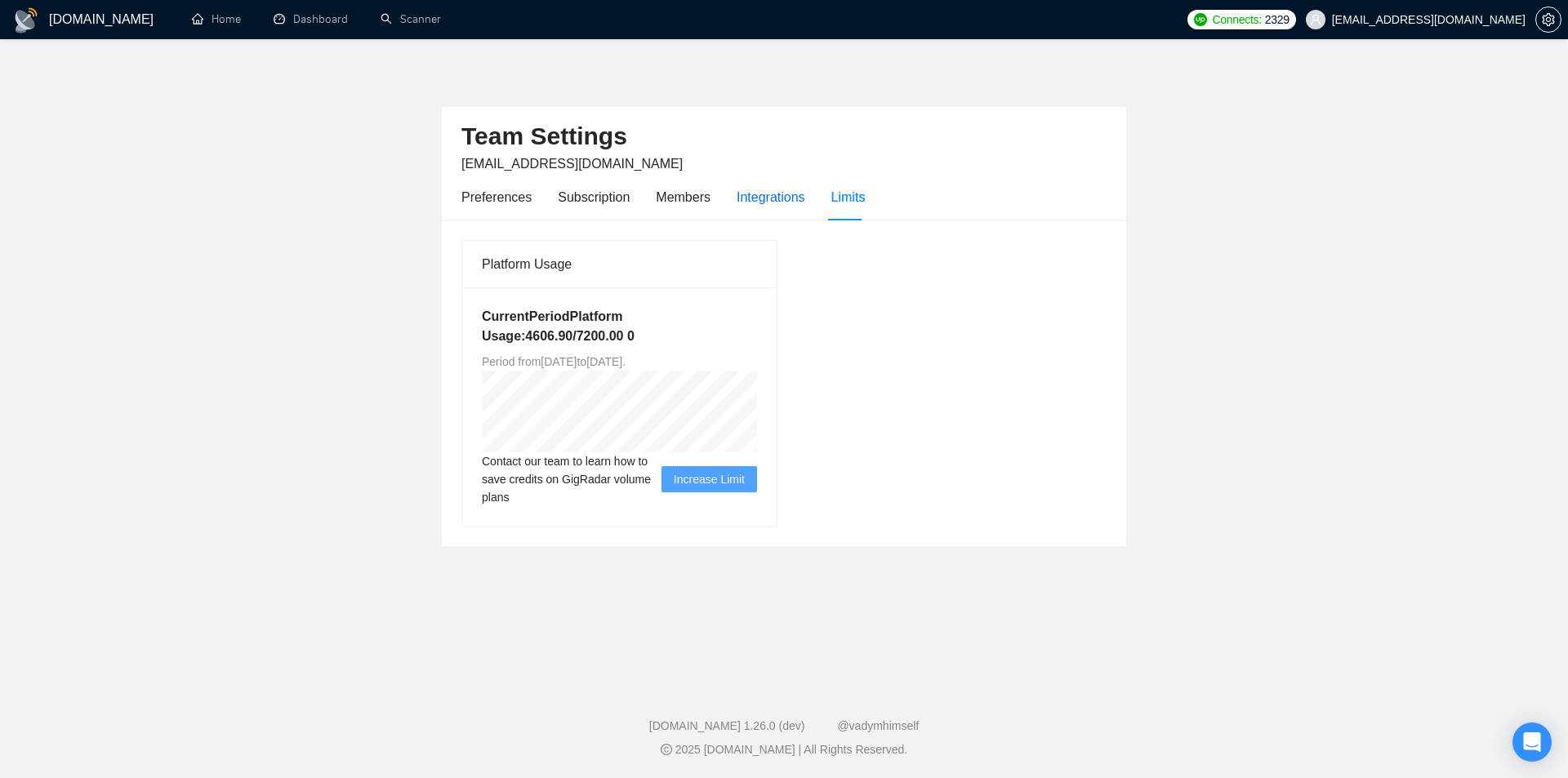
click at [800, 194] on div "Integrations" at bounding box center [771, 197] width 69 height 21
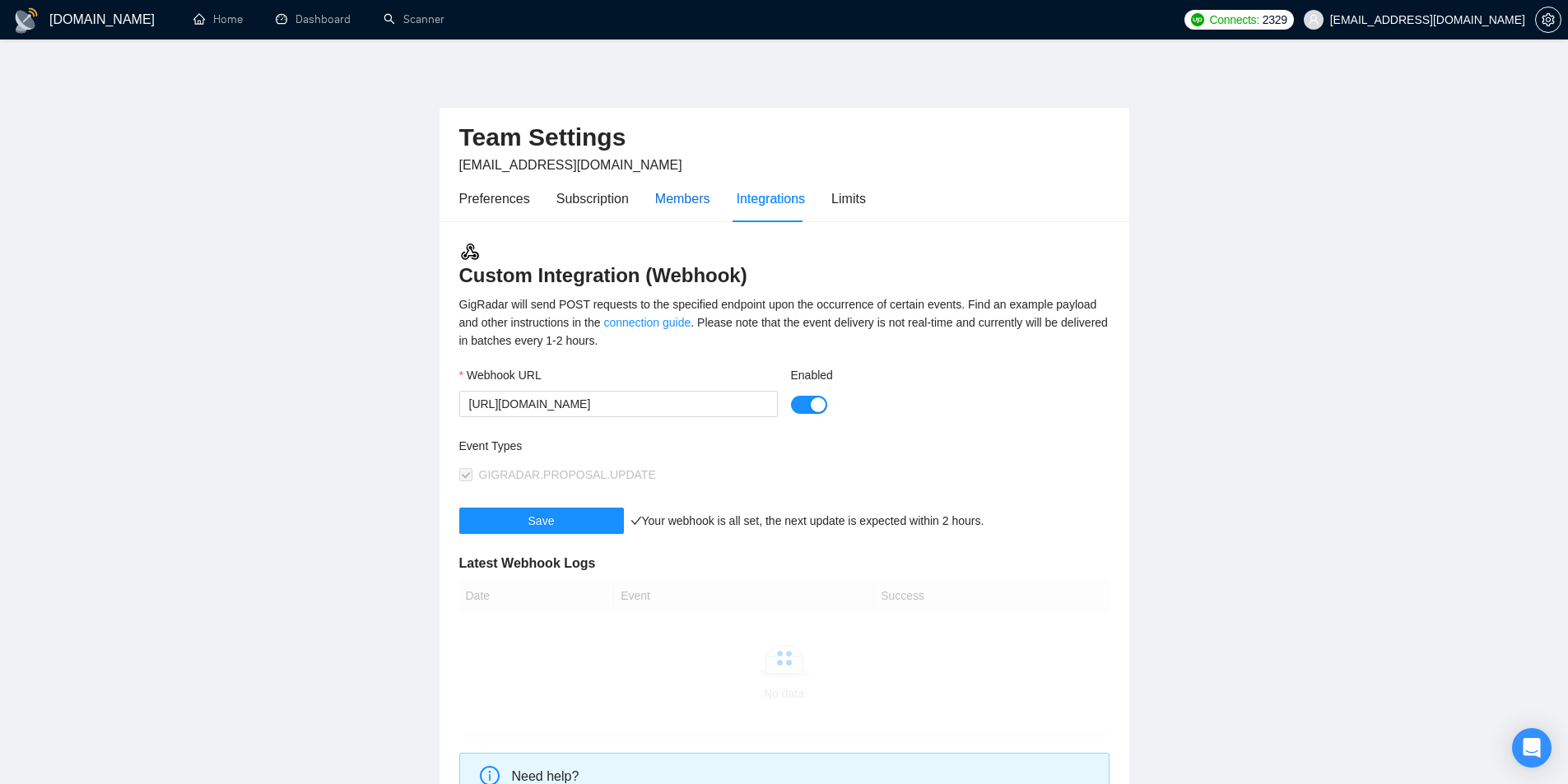
click at [671, 203] on div "Members" at bounding box center [682, 198] width 55 height 21
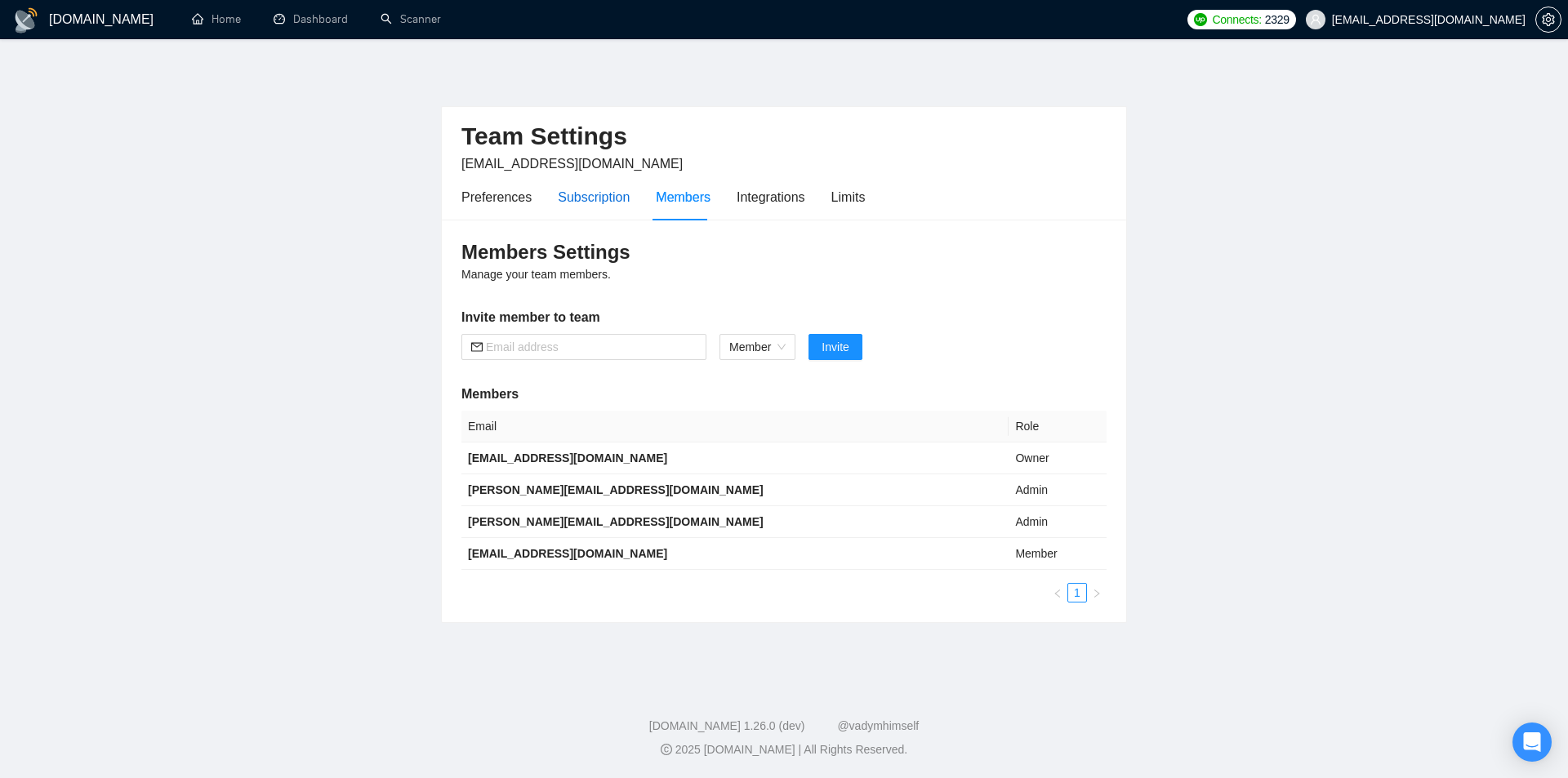
click at [604, 202] on div "Subscription" at bounding box center [594, 197] width 72 height 21
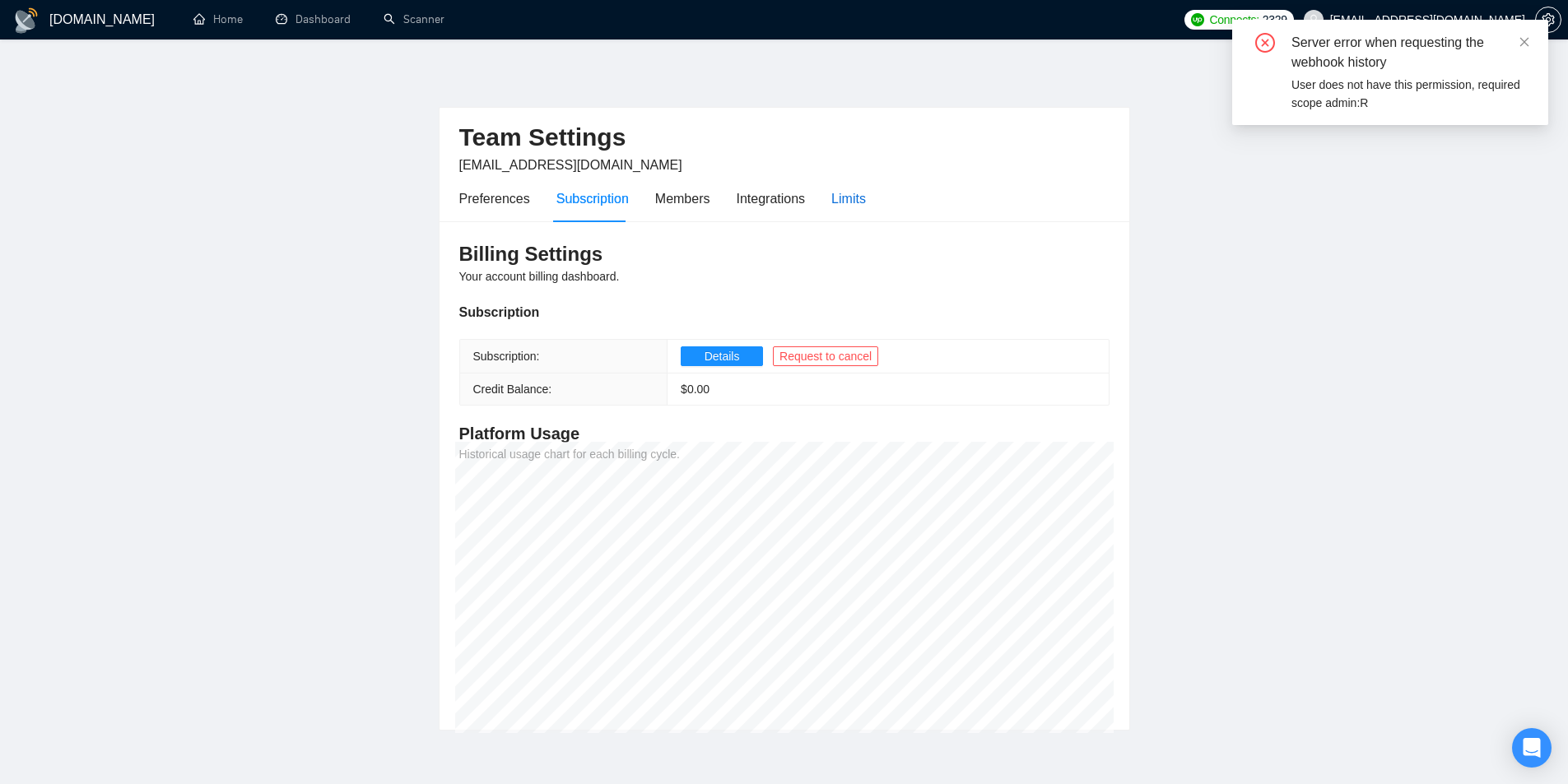
click at [847, 200] on div "Limits" at bounding box center [848, 198] width 34 height 21
